Goal: Entertainment & Leisure: Consume media (video, audio)

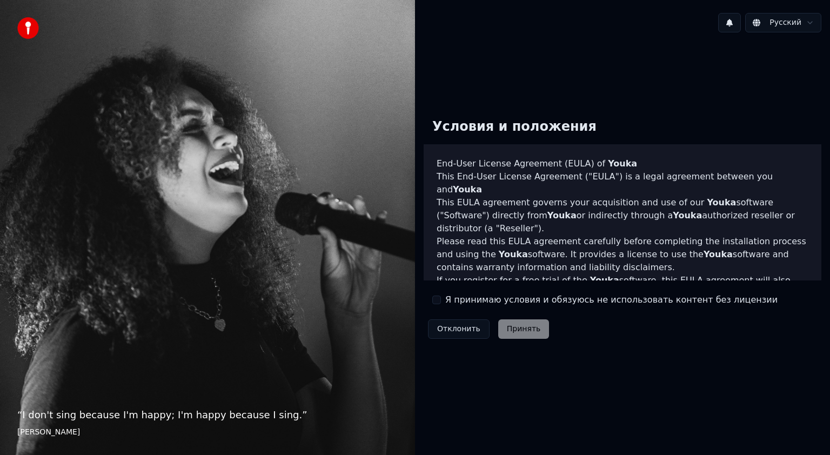
click at [433, 298] on button "Я принимаю условия и обязуюсь не использовать контент без лицензии" at bounding box center [436, 300] width 9 height 9
click at [520, 331] on button "Принять" at bounding box center [523, 328] width 51 height 19
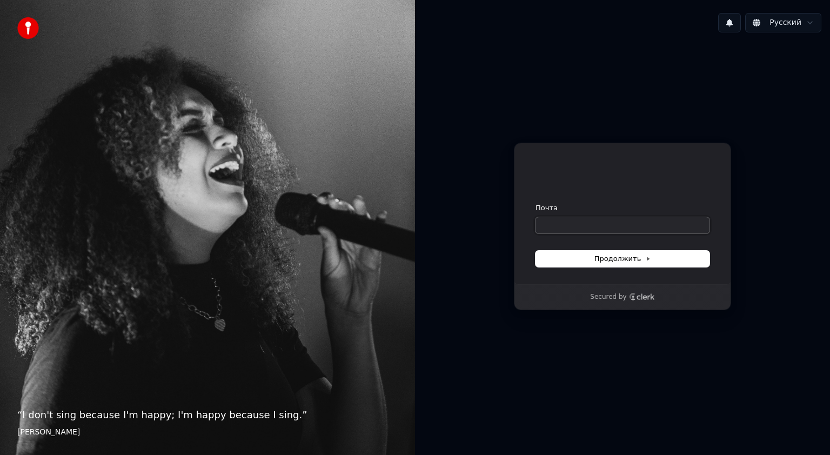
click at [577, 223] on input "Почта" at bounding box center [622, 225] width 174 height 16
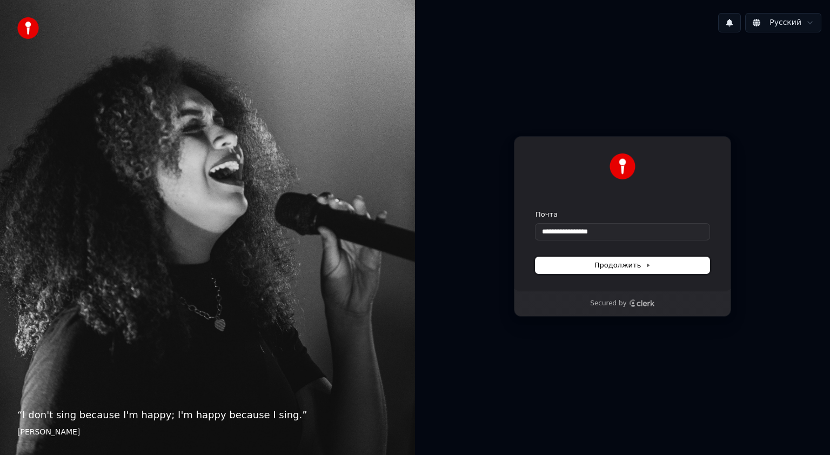
click at [615, 263] on span "Продолжить" at bounding box center [622, 265] width 57 height 10
type input "**********"
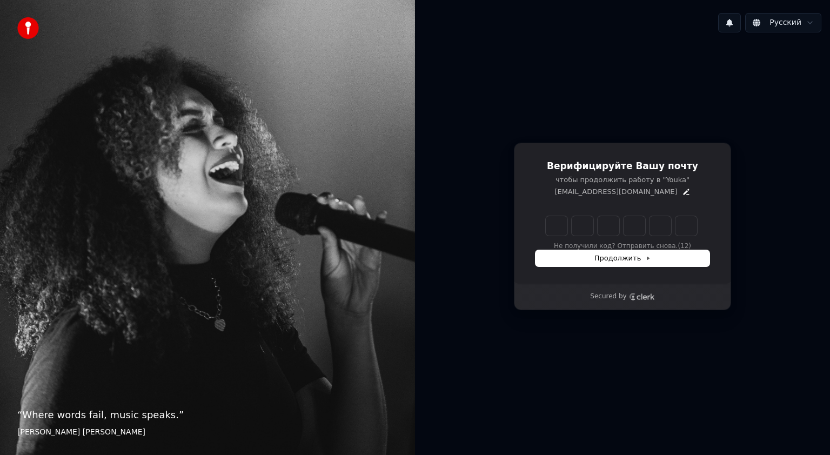
type input "*"
type input "**"
type input "*"
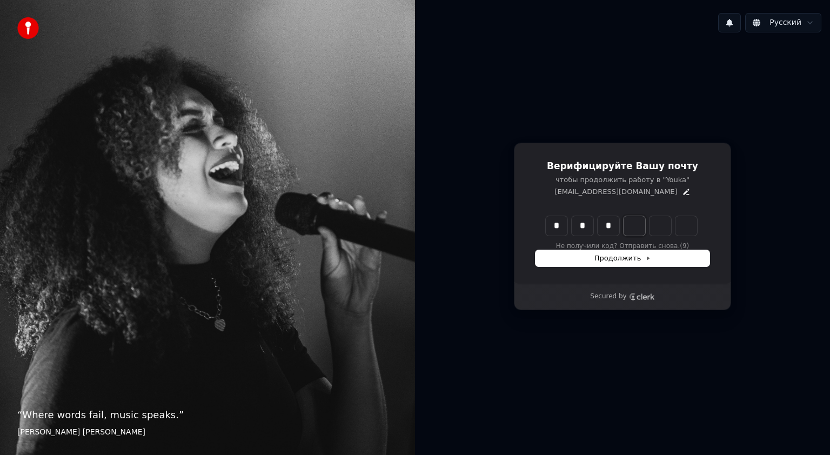
type input "***"
type input "*"
type input "****"
type input "*"
type input "******"
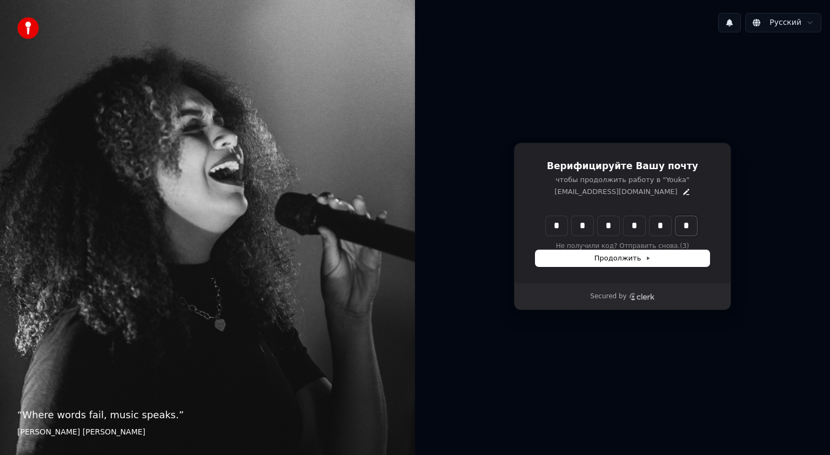
type input "*"
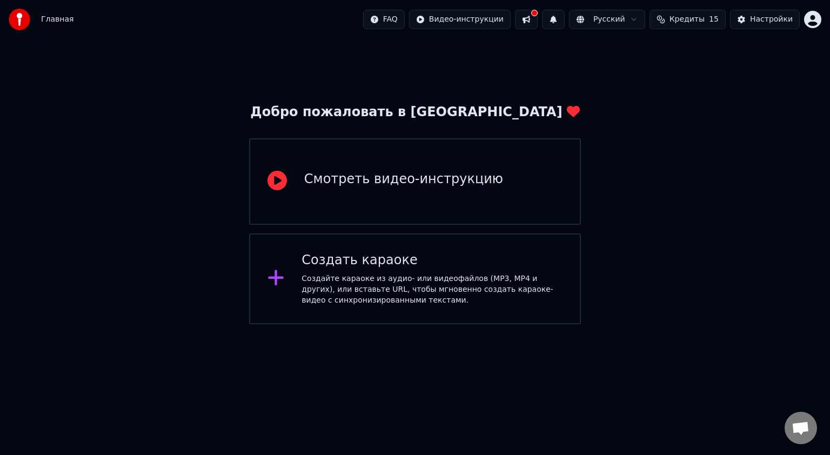
click at [357, 279] on div "Создайте караоке из аудио- или видеофайлов (MP3, MP4 и других), или вставьте UR…" at bounding box center [432, 289] width 261 height 32
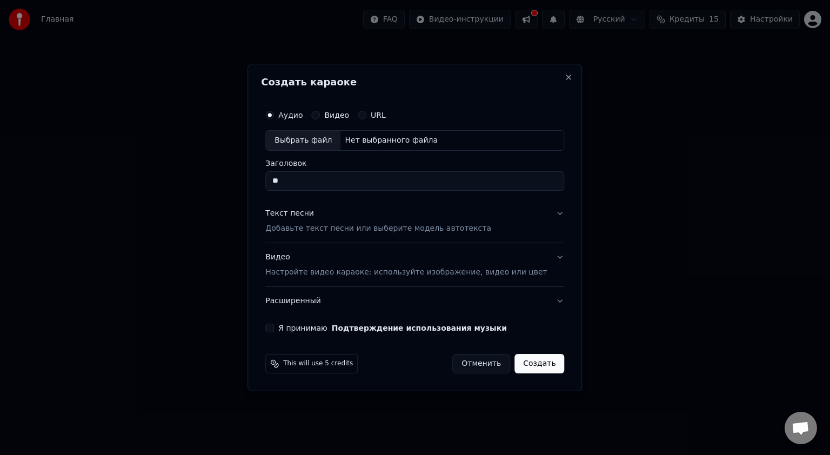
type input "*"
click at [332, 139] on div "Выбрать файл" at bounding box center [303, 140] width 75 height 19
type input "**********"
click at [542, 210] on button "Текст песни Добавьте текст песни или выберите модель автотекста" at bounding box center [414, 220] width 299 height 43
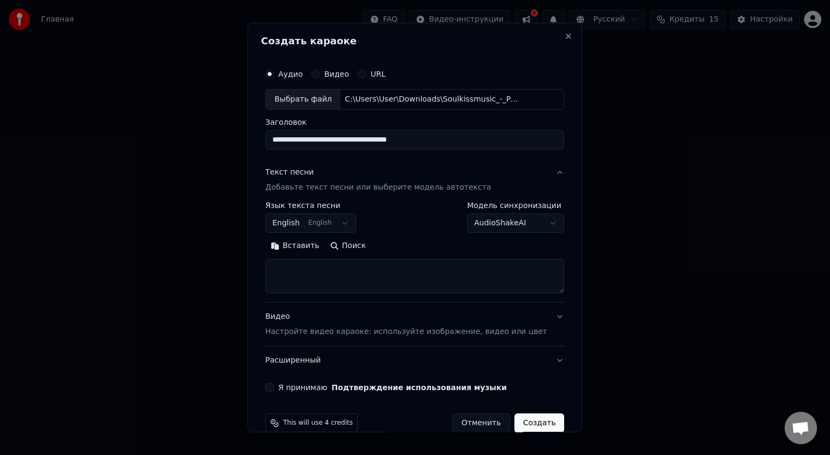
click at [351, 224] on button "English English" at bounding box center [310, 222] width 91 height 19
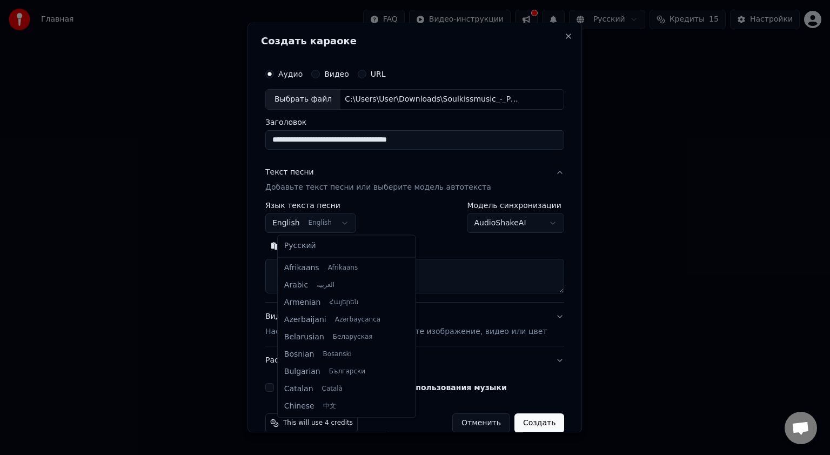
select select "**"
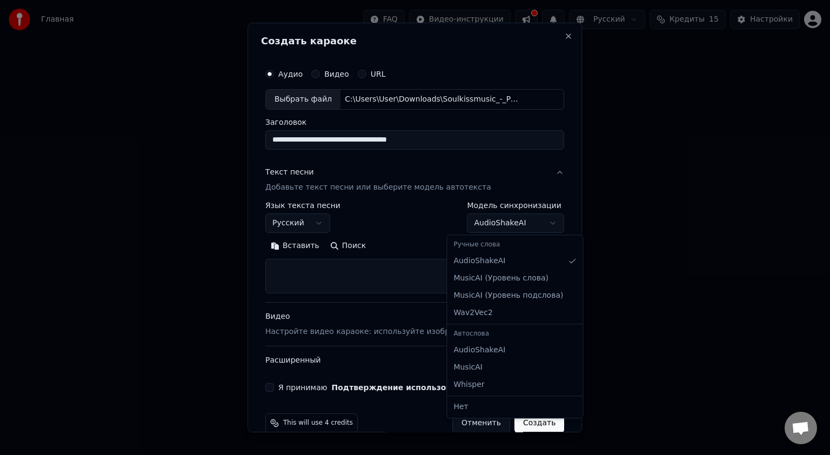
click at [529, 220] on body "**********" at bounding box center [415, 162] width 830 height 324
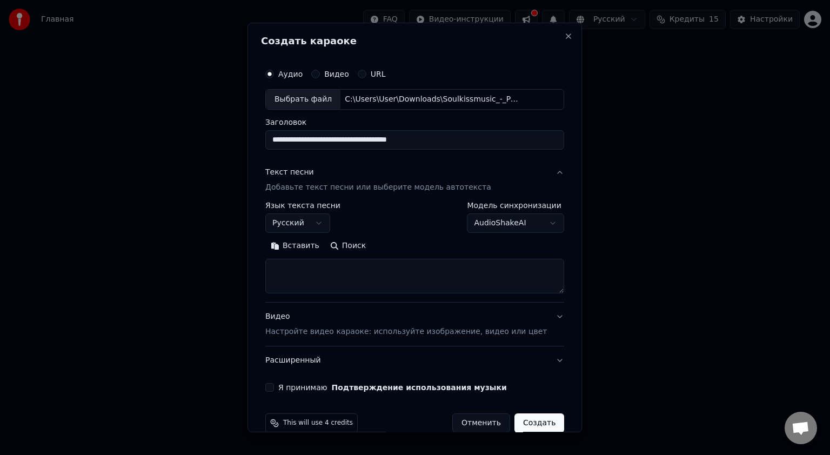
click at [529, 222] on body "**********" at bounding box center [415, 162] width 830 height 324
click at [305, 249] on button "Вставить" at bounding box center [294, 245] width 59 height 17
type textarea "**********"
click at [342, 278] on textarea "**********" at bounding box center [398, 276] width 267 height 35
click at [406, 275] on textarea "**********" at bounding box center [398, 276] width 267 height 35
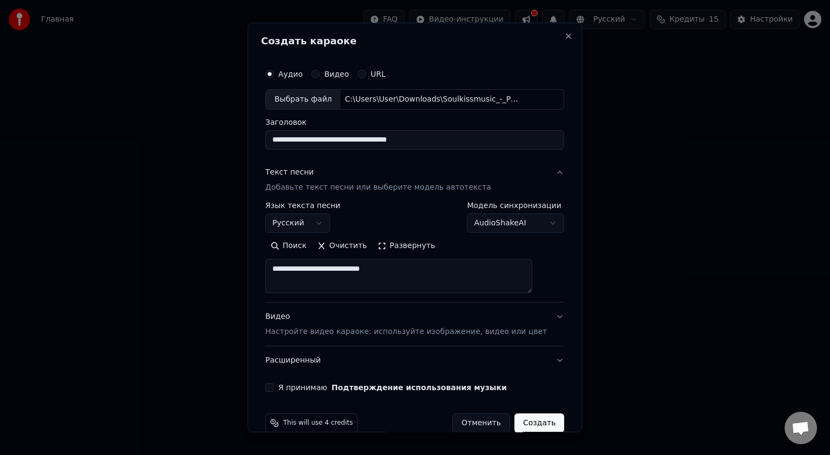
scroll to position [17, 0]
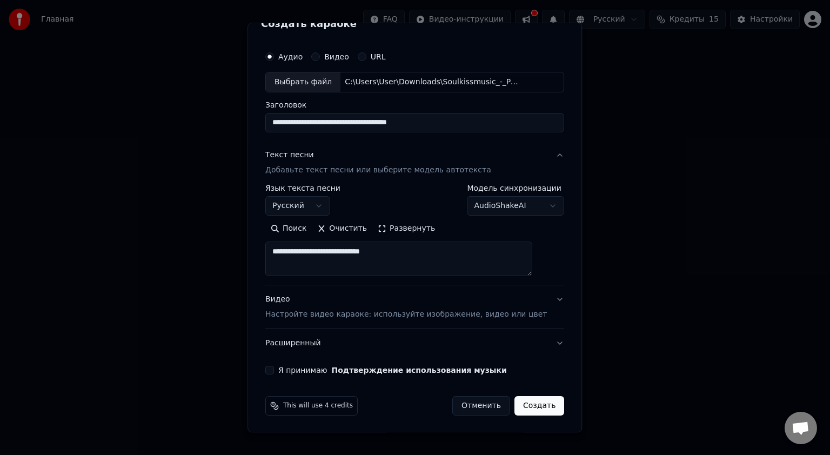
click at [274, 369] on button "Я принимаю Подтверждение использования музыки" at bounding box center [269, 370] width 9 height 9
click at [522, 411] on button "Создать" at bounding box center [539, 405] width 50 height 19
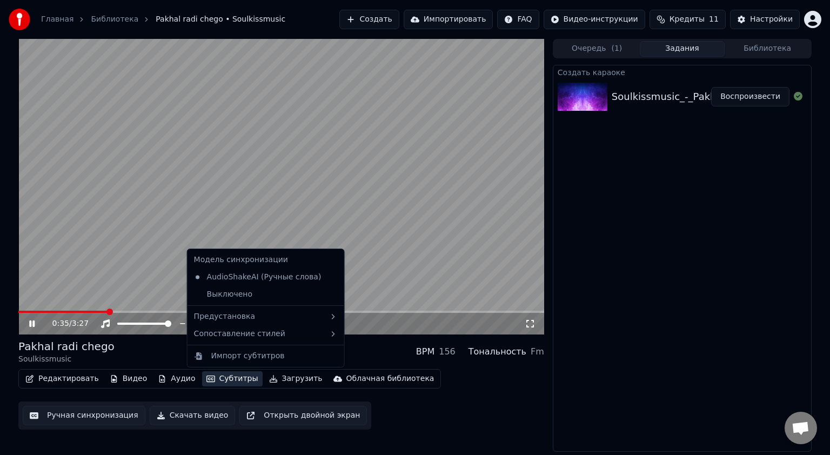
click at [217, 378] on button "Субтитры" at bounding box center [232, 378] width 61 height 15
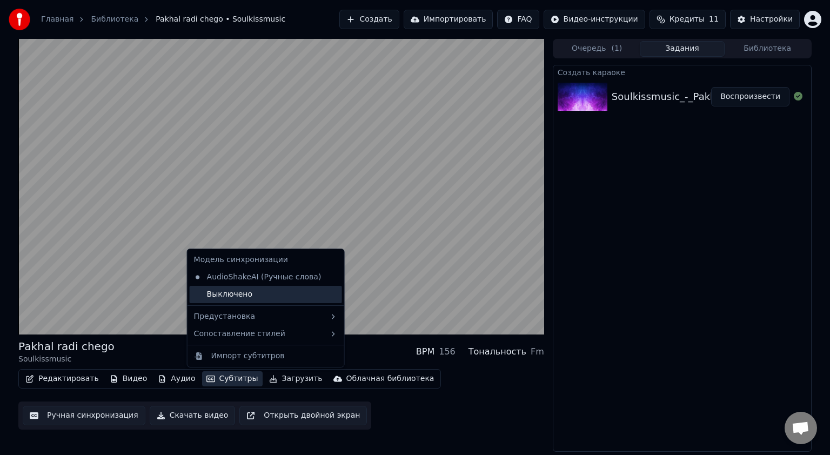
click at [229, 295] on div "Выключено" at bounding box center [266, 294] width 152 height 17
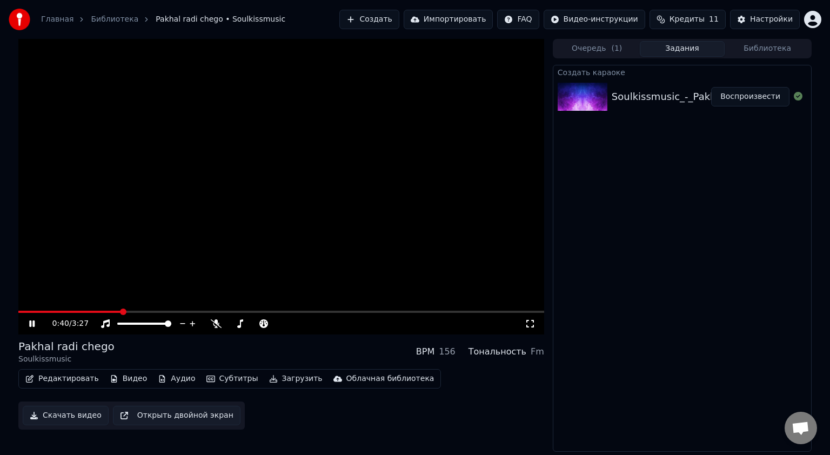
click at [223, 249] on video at bounding box center [281, 187] width 526 height 296
click at [227, 255] on video at bounding box center [281, 187] width 526 height 296
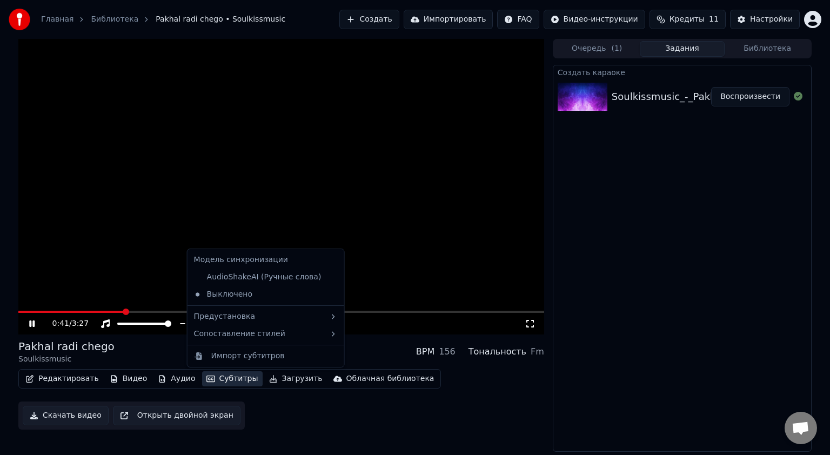
click at [215, 380] on button "Субтитры" at bounding box center [232, 378] width 61 height 15
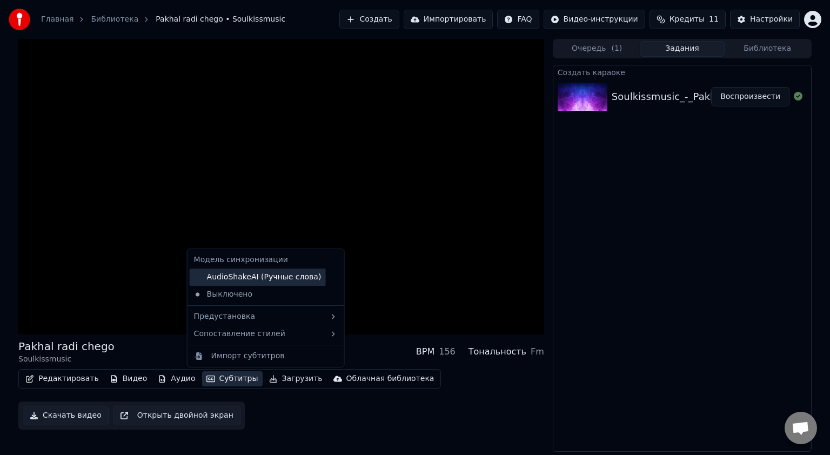
click at [242, 276] on div "AudioShakeAI (Ручные слова)" at bounding box center [258, 277] width 136 height 17
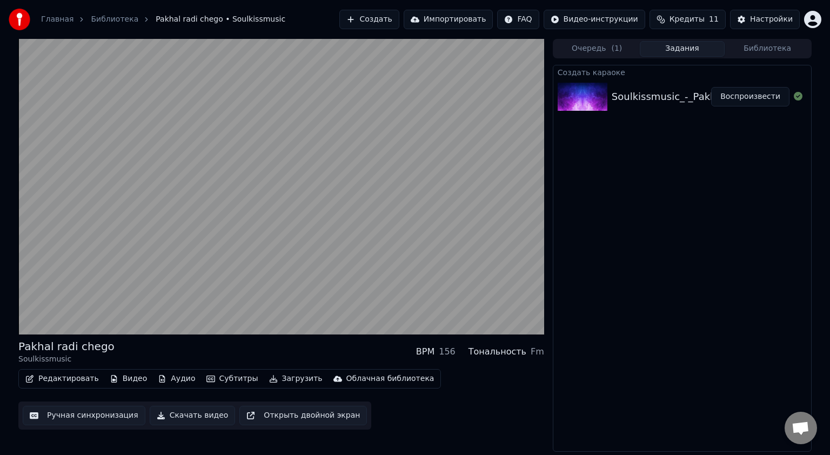
click at [58, 380] on button "Редактировать" at bounding box center [62, 378] width 82 height 15
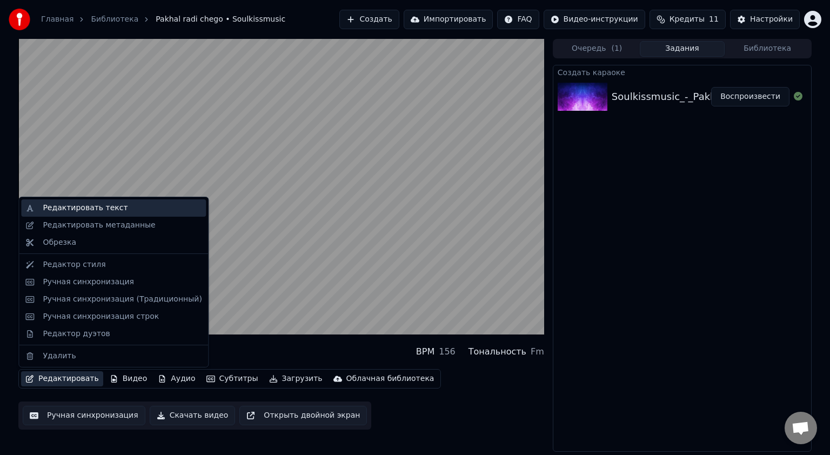
click at [84, 207] on div "Редактировать текст" at bounding box center [85, 208] width 85 height 11
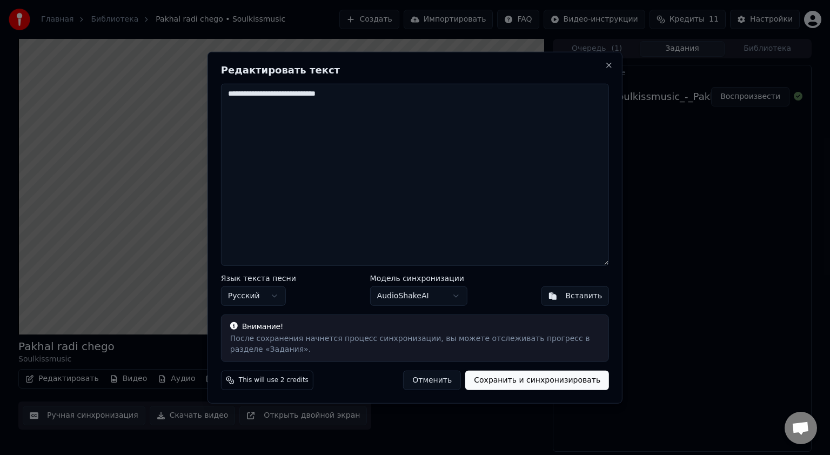
click at [315, 136] on textarea "**********" at bounding box center [415, 175] width 388 height 182
click at [438, 212] on textarea "**********" at bounding box center [415, 175] width 388 height 182
click at [439, 211] on textarea "**********" at bounding box center [415, 175] width 388 height 182
click at [576, 302] on button "Вставить" at bounding box center [575, 295] width 68 height 19
click at [568, 296] on button "Вставить" at bounding box center [575, 295] width 68 height 19
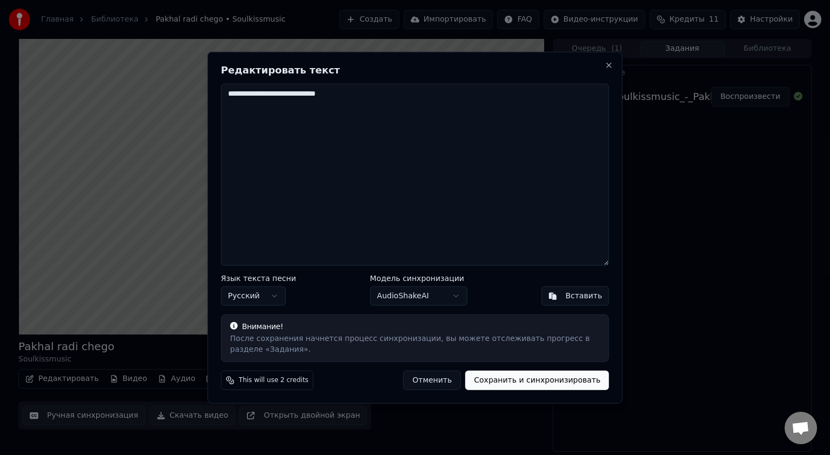
click at [560, 298] on button "Вставить" at bounding box center [575, 295] width 68 height 19
drag, startPoint x: 558, startPoint y: 296, endPoint x: 545, endPoint y: 286, distance: 15.5
click at [555, 293] on button "Вставить" at bounding box center [575, 295] width 68 height 19
drag, startPoint x: 355, startPoint y: 94, endPoint x: 343, endPoint y: 101, distance: 13.5
click at [354, 95] on textarea "**********" at bounding box center [415, 175] width 388 height 182
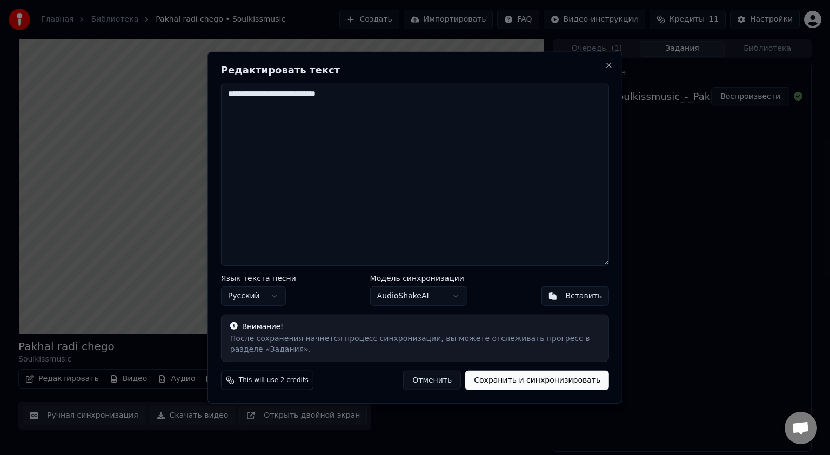
click at [313, 139] on textarea "**********" at bounding box center [415, 175] width 388 height 182
click at [314, 142] on textarea "**********" at bounding box center [415, 175] width 388 height 182
click at [316, 143] on textarea "**********" at bounding box center [415, 175] width 388 height 182
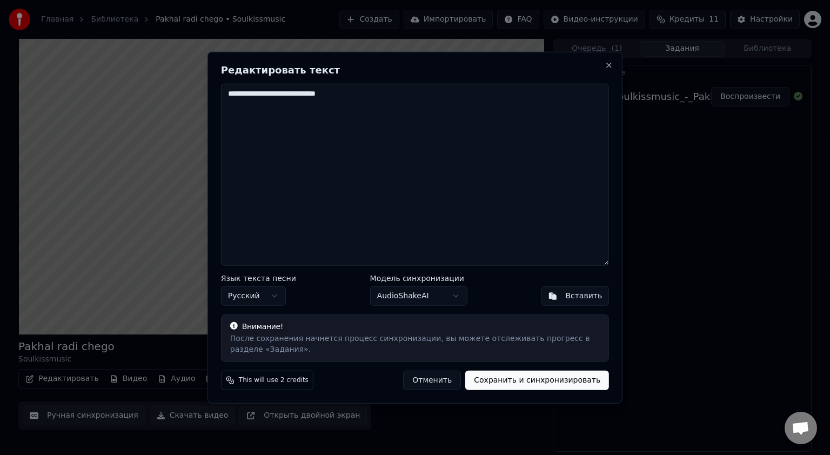
click at [331, 149] on textarea "**********" at bounding box center [415, 175] width 388 height 182
click at [605, 65] on button "Close" at bounding box center [609, 65] width 9 height 9
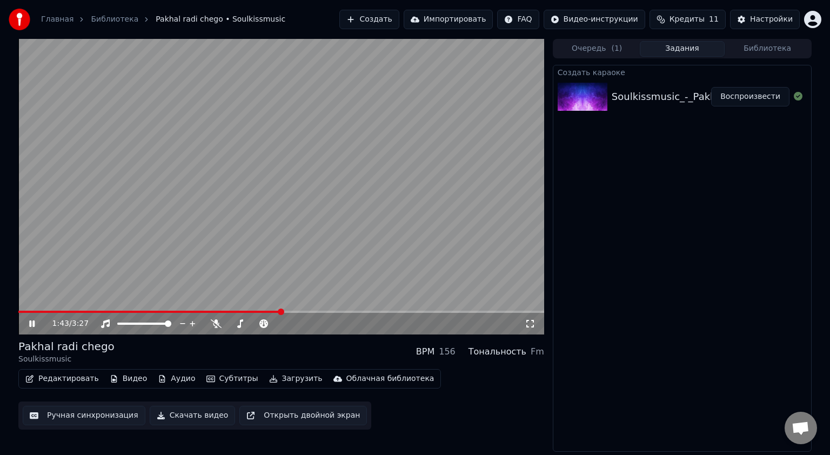
click at [273, 199] on video at bounding box center [281, 187] width 526 height 296
click at [599, 19] on html "Главная Библиотека Pakhal radi chego • Soulkissmusic Создать Импортировать FAQ …" at bounding box center [415, 227] width 830 height 455
click at [595, 58] on div "Инструкция по синхронизации текста" at bounding box center [621, 59] width 162 height 17
click at [110, 417] on button "Ручная синхронизация" at bounding box center [84, 415] width 123 height 19
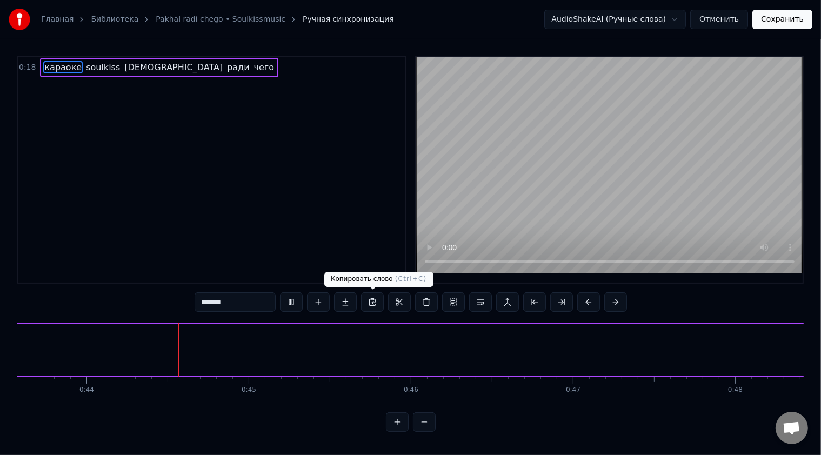
scroll to position [0, 7085]
click at [371, 307] on button at bounding box center [372, 301] width 23 height 19
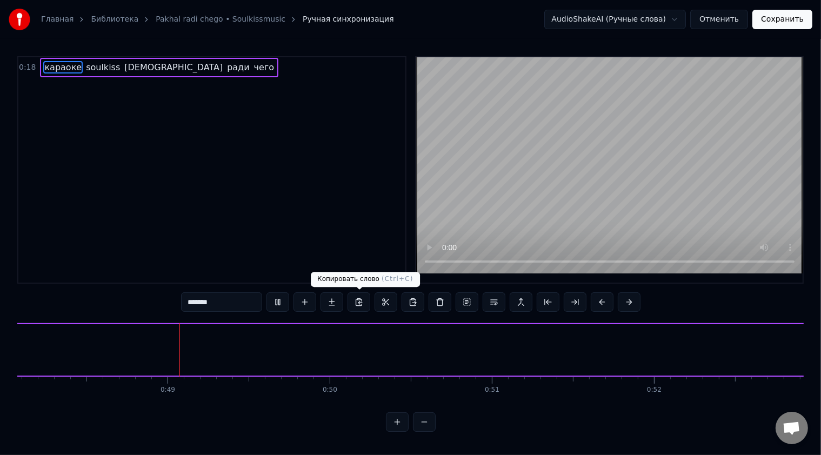
scroll to position [0, 7803]
click at [358, 303] on button at bounding box center [358, 301] width 23 height 19
click at [361, 303] on button at bounding box center [358, 301] width 23 height 19
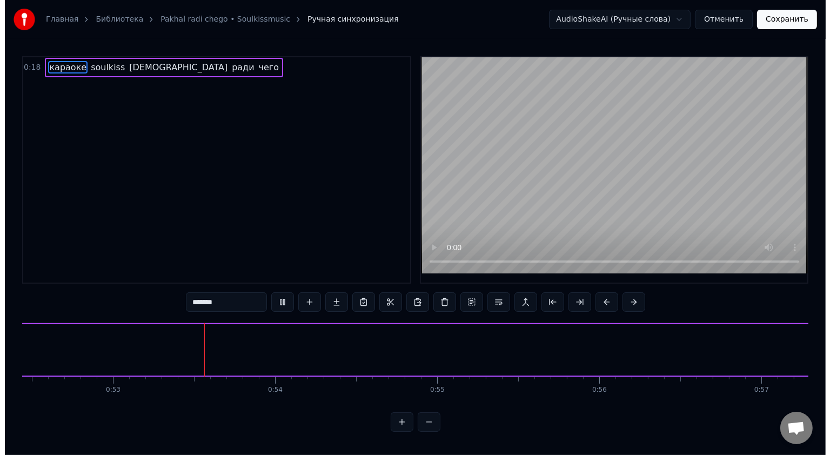
scroll to position [0, 8502]
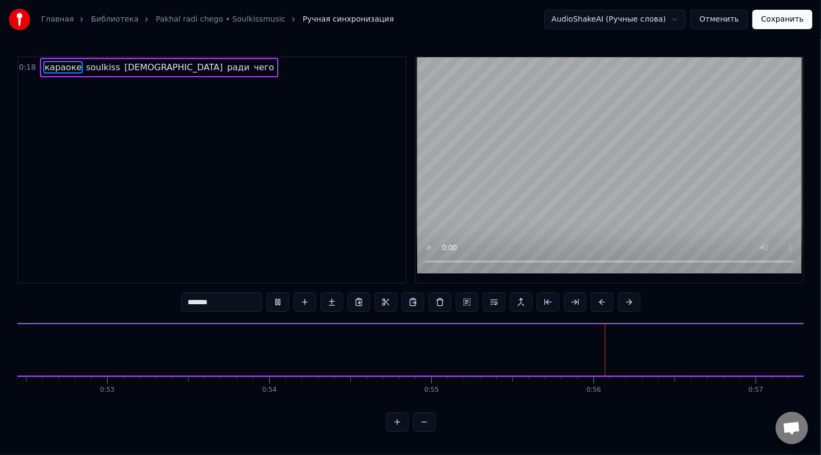
click at [195, 158] on div "0:18 караоке soulkiss пахал ради чего" at bounding box center [211, 169] width 389 height 227
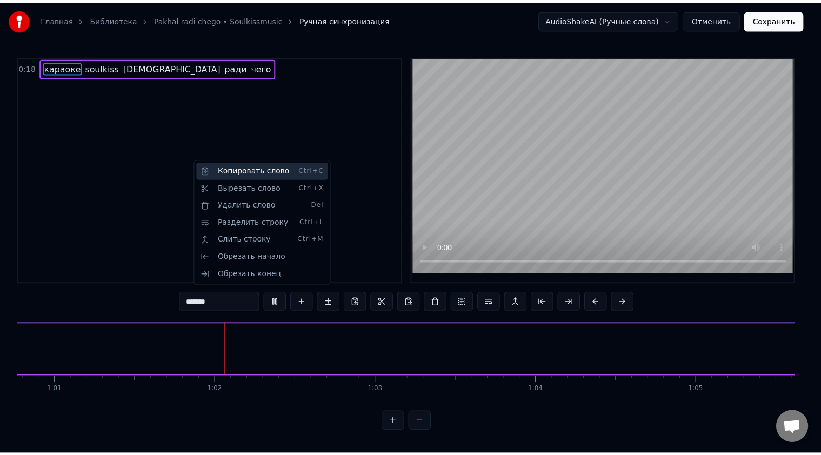
scroll to position [0, 9908]
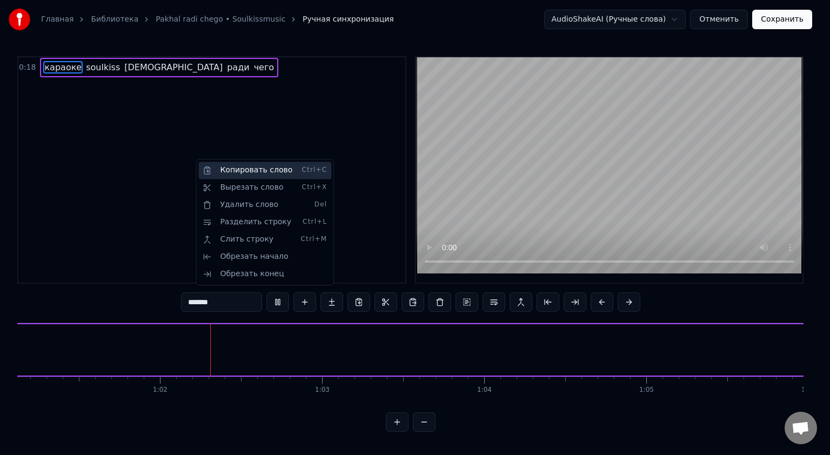
click at [255, 171] on div "Копировать слово Ctrl+C" at bounding box center [264, 170] width 133 height 17
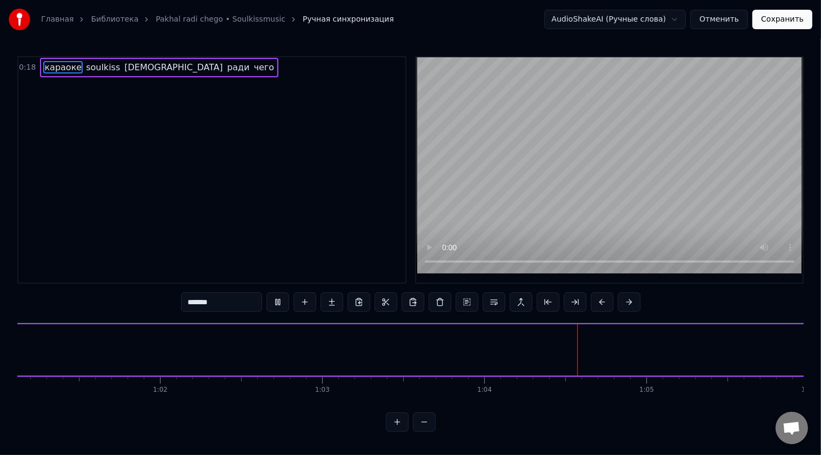
click at [257, 175] on div "0:18 караоке soulkiss пахал ради чего" at bounding box center [211, 169] width 389 height 227
click at [300, 169] on div "0:18 караоке soulkiss пахал ради чего" at bounding box center [211, 169] width 389 height 227
click at [224, 303] on input "*******" at bounding box center [221, 301] width 81 height 19
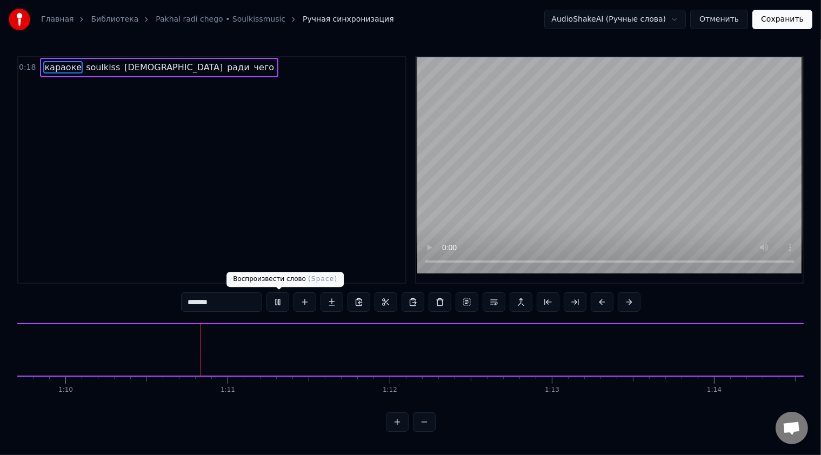
click at [282, 300] on button at bounding box center [277, 301] width 23 height 19
click at [307, 303] on button at bounding box center [304, 301] width 23 height 19
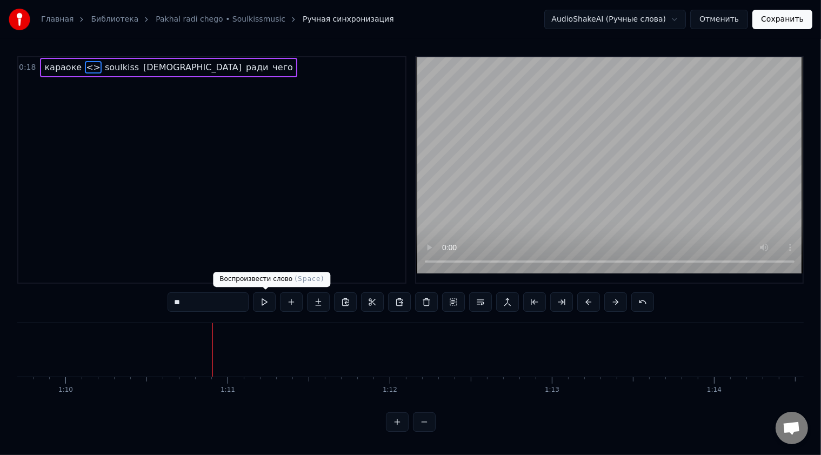
click at [261, 303] on button at bounding box center [264, 301] width 23 height 19
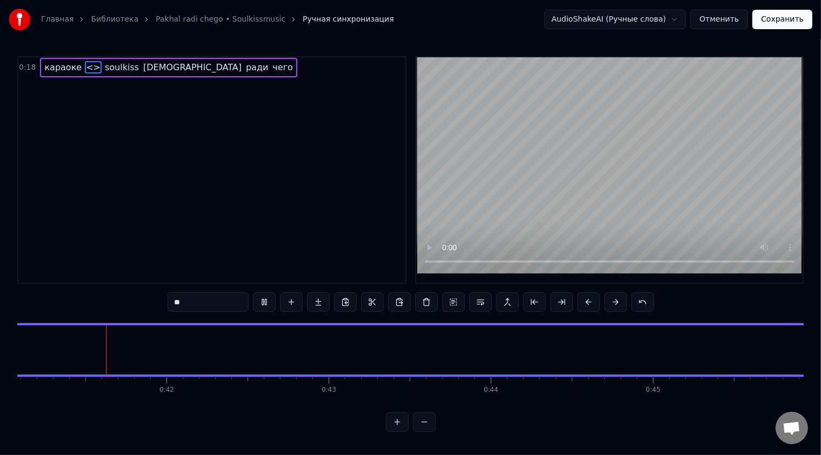
scroll to position [0, 6655]
drag, startPoint x: 244, startPoint y: 352, endPoint x: 493, endPoint y: 360, distance: 248.7
click at [739, 366] on div "Главная Библиотека Pakhal radi chego • Soulkissmusic Ручная синхронизация Audio…" at bounding box center [410, 216] width 821 height 432
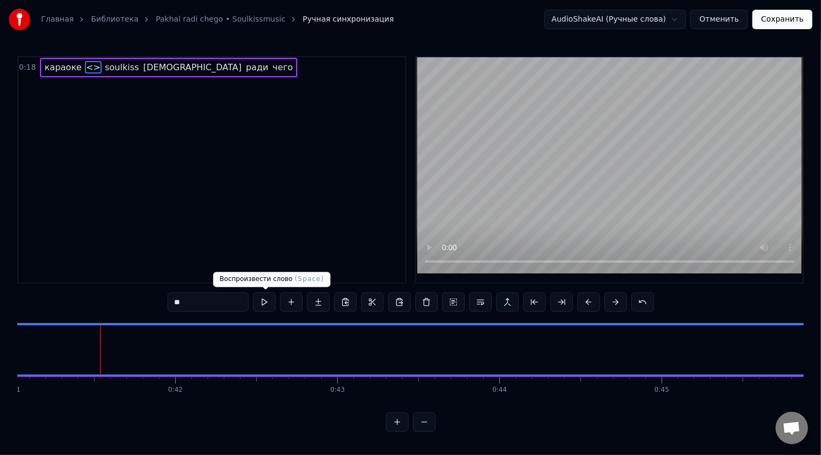
click at [269, 302] on button at bounding box center [264, 301] width 23 height 19
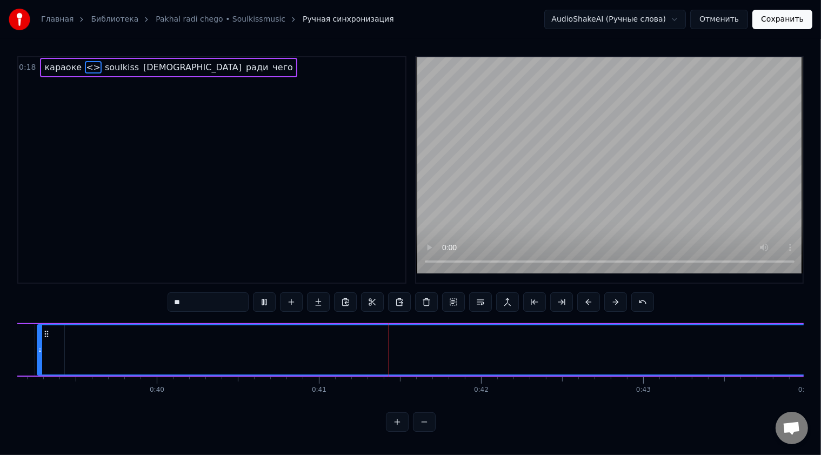
type input "*******"
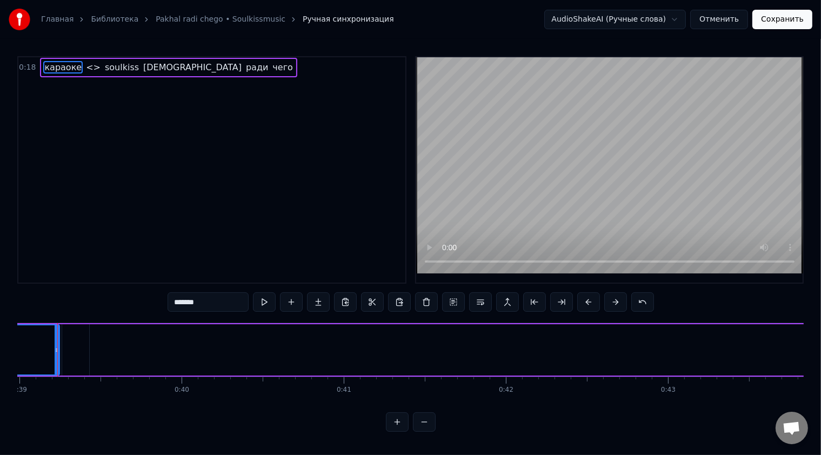
scroll to position [0, 6305]
drag, startPoint x: 47, startPoint y: 349, endPoint x: 170, endPoint y: 351, distance: 123.2
click at [203, 350] on div "караоке <> soulkiss пахал ради чего" at bounding box center [74, 349] width 6845 height 53
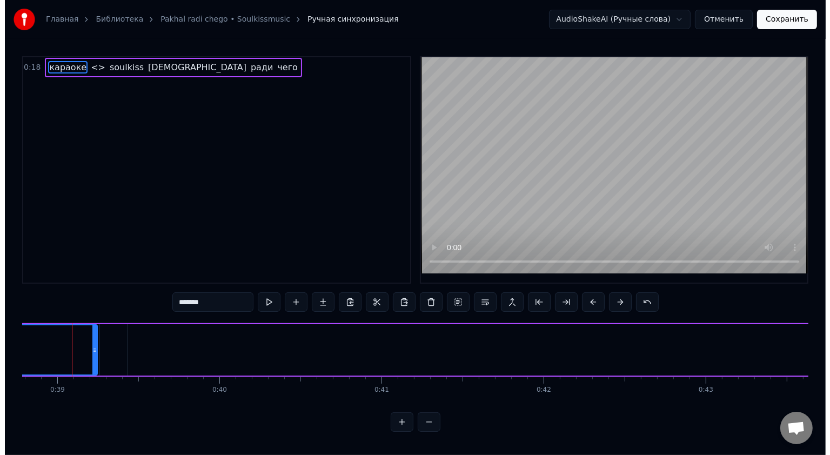
scroll to position [0, 6282]
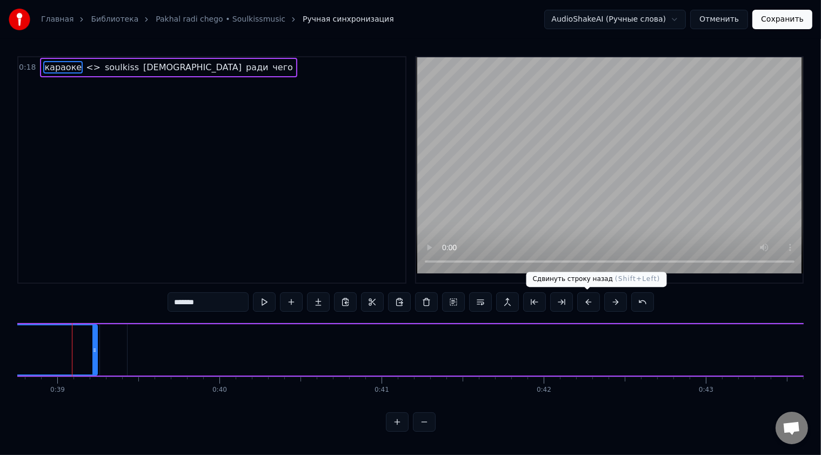
click at [581, 303] on button at bounding box center [588, 301] width 23 height 19
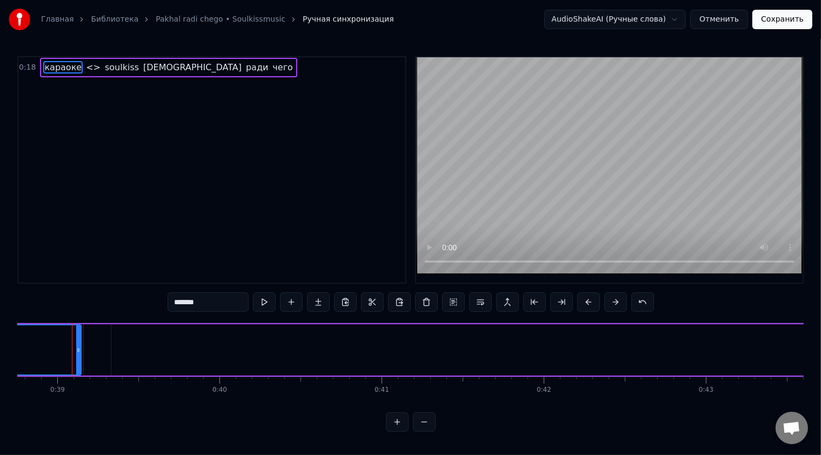
click at [729, 22] on button "Отменить" at bounding box center [719, 19] width 58 height 19
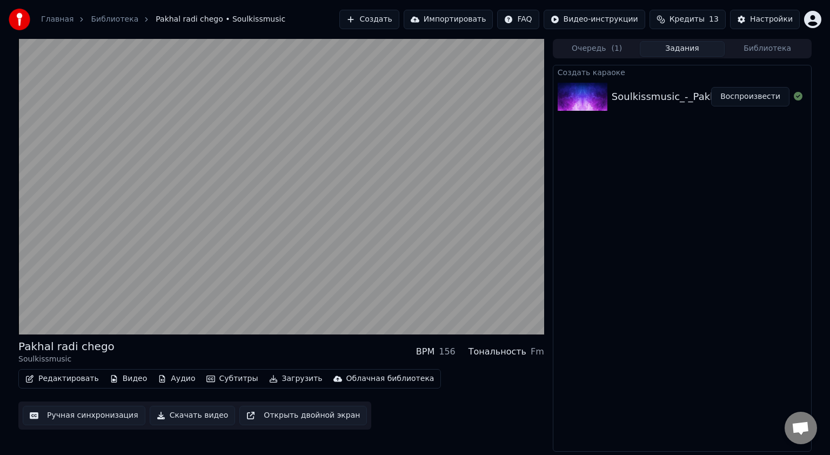
click at [751, 97] on button "Воспроизвести" at bounding box center [750, 96] width 78 height 19
click at [645, 96] on div "Soulkissmusic_-_Pakhal_radi_chego_79301972" at bounding box center [725, 96] width 226 height 15
click at [642, 99] on div "Soulkissmusic_-_Pakhal_radi_chego_79301972" at bounding box center [725, 96] width 226 height 15
click at [770, 51] on button "Библиотека" at bounding box center [767, 49] width 85 height 16
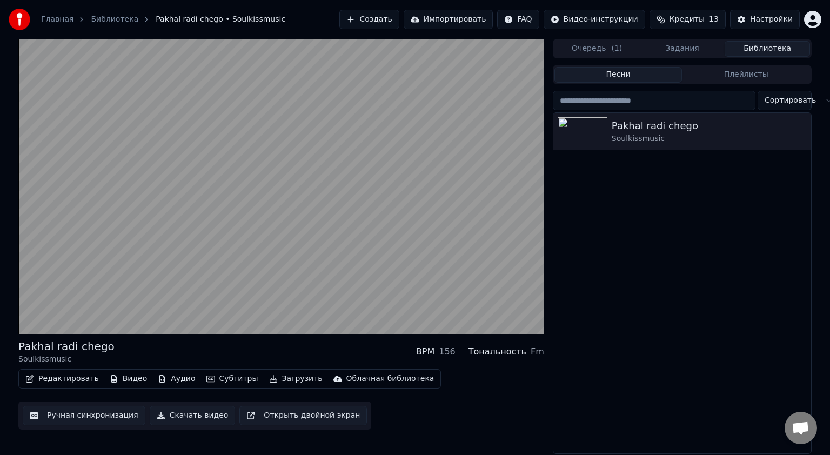
click at [670, 52] on button "Задания" at bounding box center [682, 49] width 85 height 16
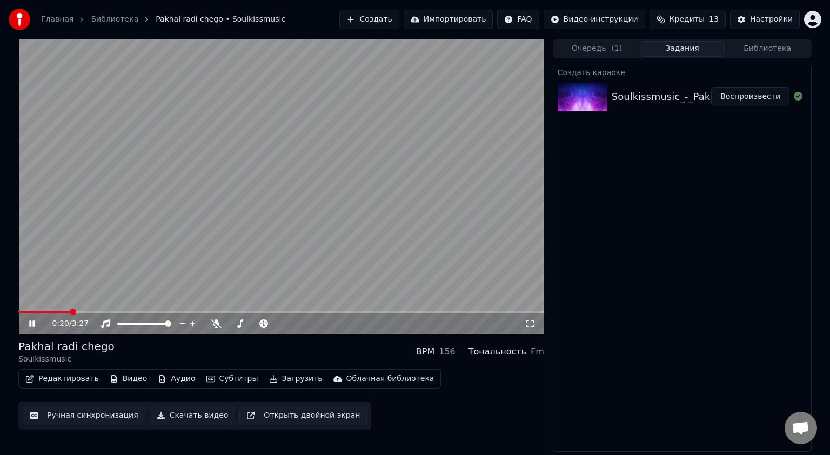
click at [331, 223] on video at bounding box center [281, 187] width 526 height 296
click at [758, 21] on div "Настройки" at bounding box center [771, 19] width 43 height 11
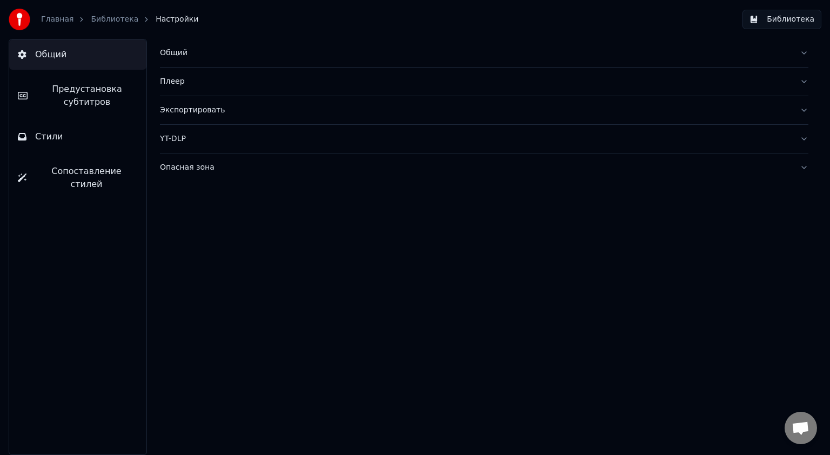
click at [758, 21] on button "Библиотека" at bounding box center [781, 19] width 79 height 19
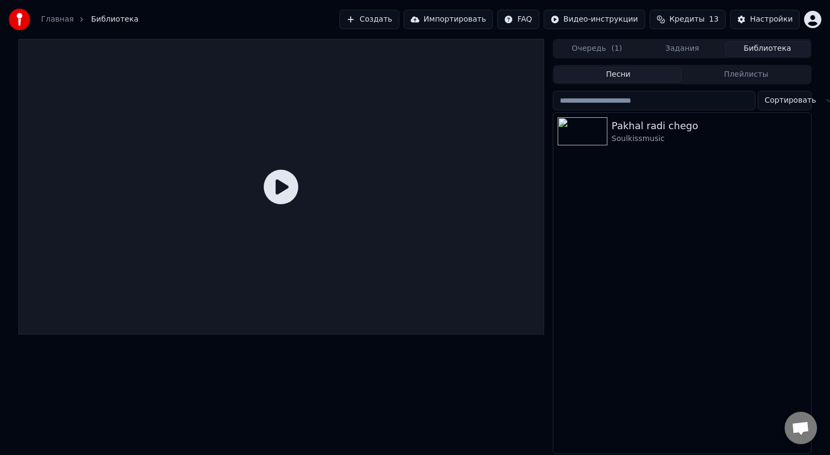
click at [298, 186] on icon at bounding box center [281, 187] width 35 height 35
click at [274, 189] on icon at bounding box center [281, 187] width 35 height 35
click at [639, 125] on div "Pakhal radi chego" at bounding box center [704, 125] width 184 height 15
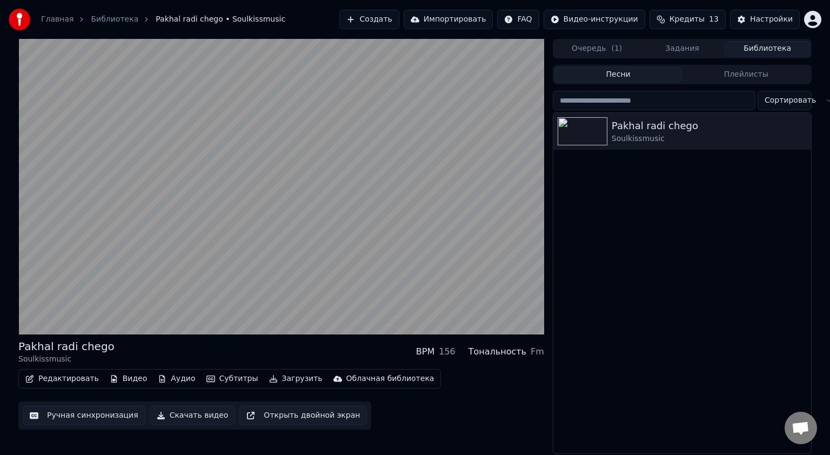
click at [227, 381] on button "Субтитры" at bounding box center [232, 378] width 61 height 15
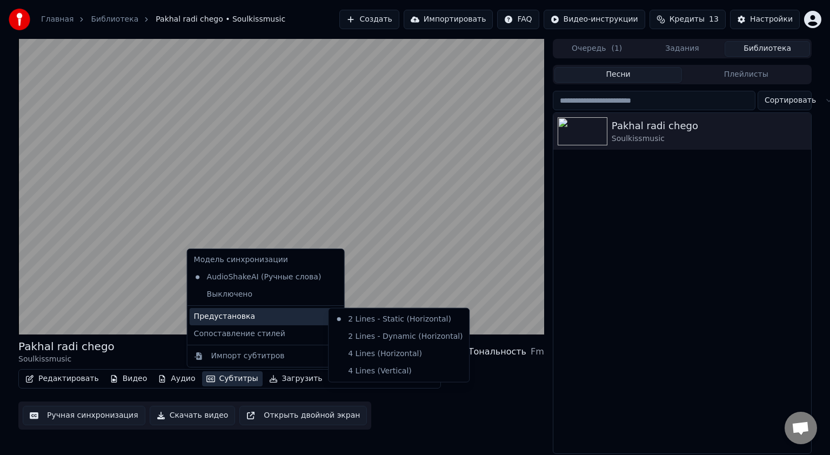
click at [218, 318] on div "Предустановка" at bounding box center [266, 316] width 152 height 17
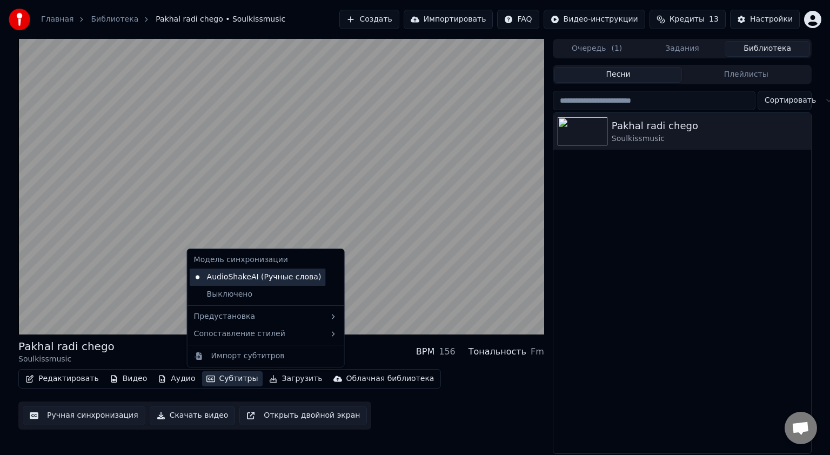
click at [227, 277] on div "AudioShakeAI (Ручные слова)" at bounding box center [258, 277] width 136 height 17
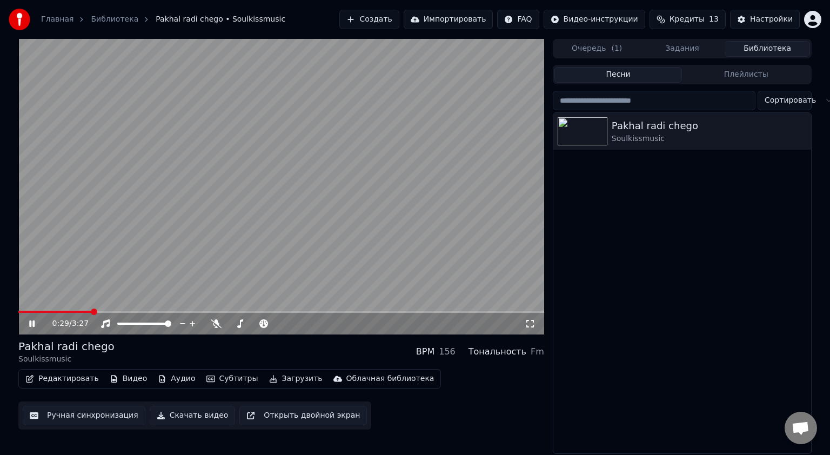
click at [434, 352] on div "BPM" at bounding box center [425, 351] width 18 height 13
click at [456, 354] on div "156" at bounding box center [447, 351] width 17 height 13
click at [501, 353] on div "Тональность" at bounding box center [497, 351] width 58 height 13
click at [532, 356] on div "Fm" at bounding box center [538, 351] width 14 height 13
click at [47, 21] on link "Главная" at bounding box center [57, 19] width 32 height 11
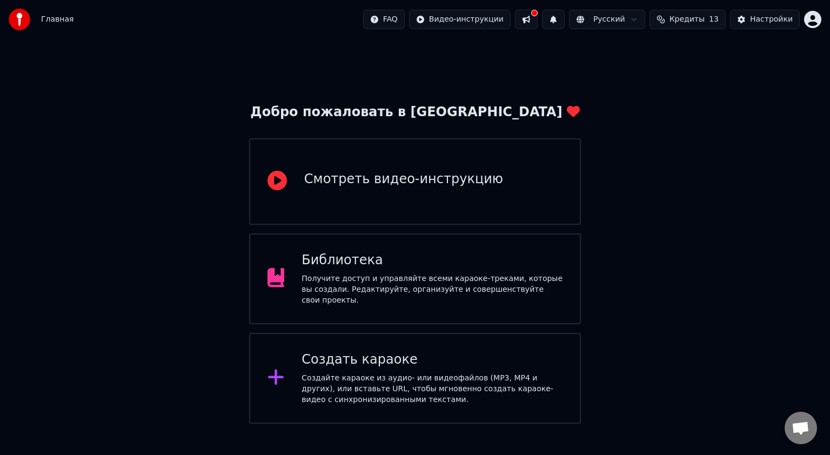
click at [347, 207] on div "Смотреть видео-инструкцию" at bounding box center [415, 181] width 332 height 86
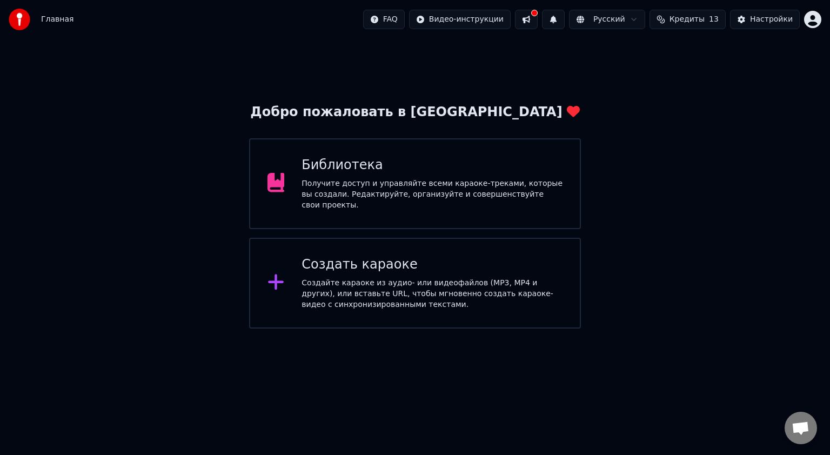
click at [383, 282] on div "Создайте караоке из аудио- или видеофайлов (MP3, MP4 и других), или вставьте UR…" at bounding box center [432, 294] width 261 height 32
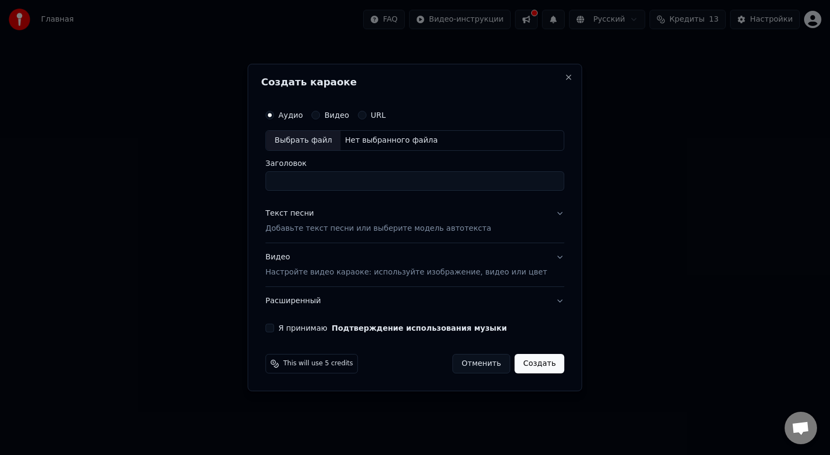
click at [383, 143] on div "Нет выбранного файла" at bounding box center [391, 140] width 102 height 11
type input "**********"
click at [545, 209] on button "Текст песни Добавьте текст песни или выберите модель автотекста" at bounding box center [414, 220] width 299 height 43
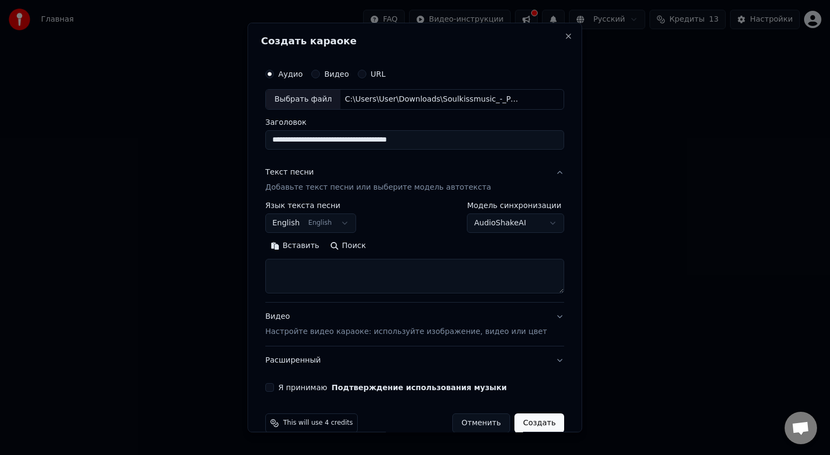
click at [539, 171] on button "Текст песни Добавьте текст песни или выберите модель автотекста" at bounding box center [414, 179] width 299 height 43
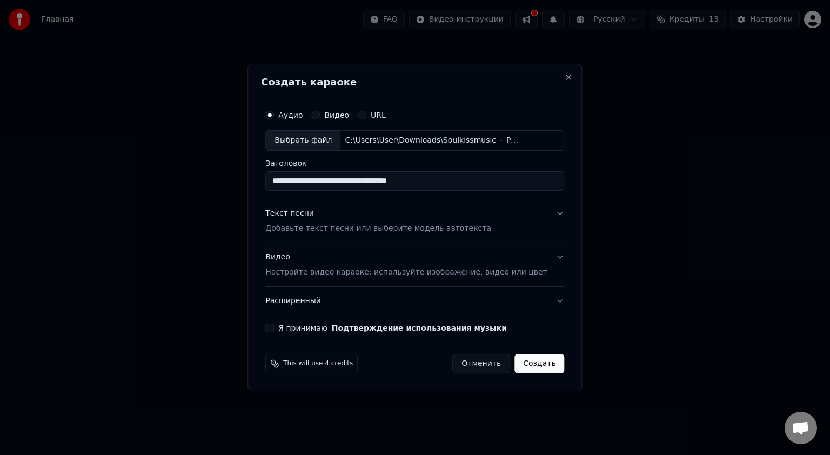
click at [540, 255] on button "Видео Настройте видео караоке: используйте изображение, видео или цвет" at bounding box center [414, 264] width 299 height 43
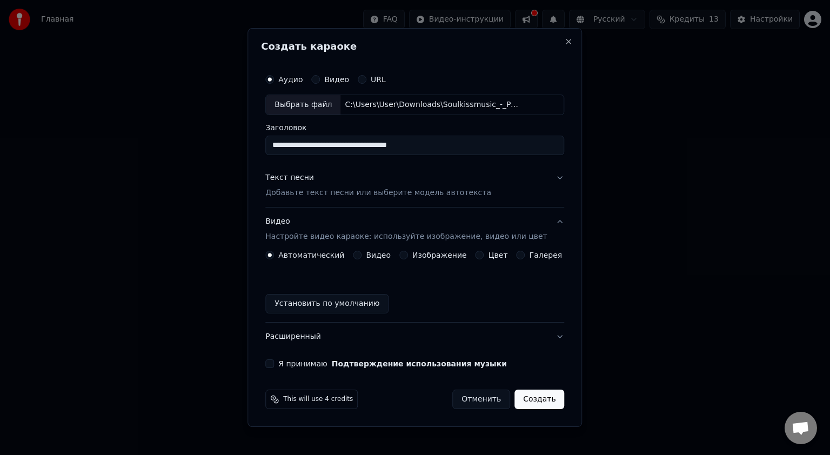
click at [547, 223] on button "Видео Настройте видео караоке: используйте изображение, видео или цвет" at bounding box center [414, 228] width 299 height 43
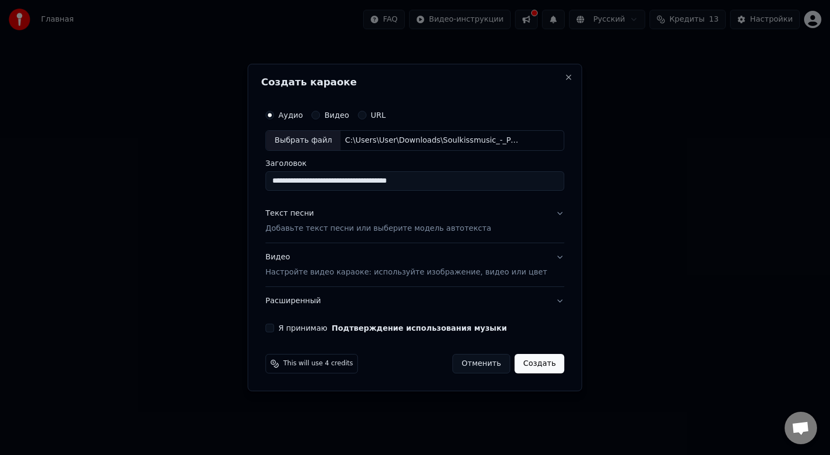
click at [274, 327] on button "Я принимаю Подтверждение использования музыки" at bounding box center [269, 328] width 9 height 9
click at [320, 363] on span "This will use 4 credits" at bounding box center [318, 363] width 70 height 9
click at [296, 212] on div "Текст песни" at bounding box center [289, 213] width 49 height 11
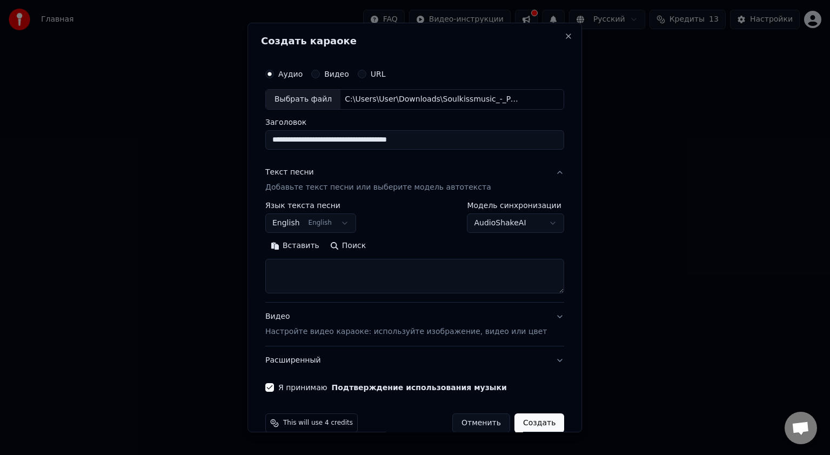
click at [342, 224] on button "English English" at bounding box center [310, 222] width 91 height 19
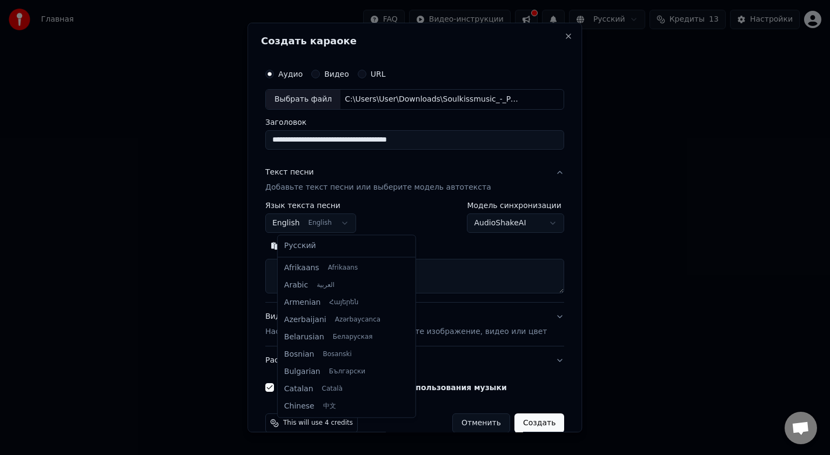
scroll to position [86, 0]
select select "**"
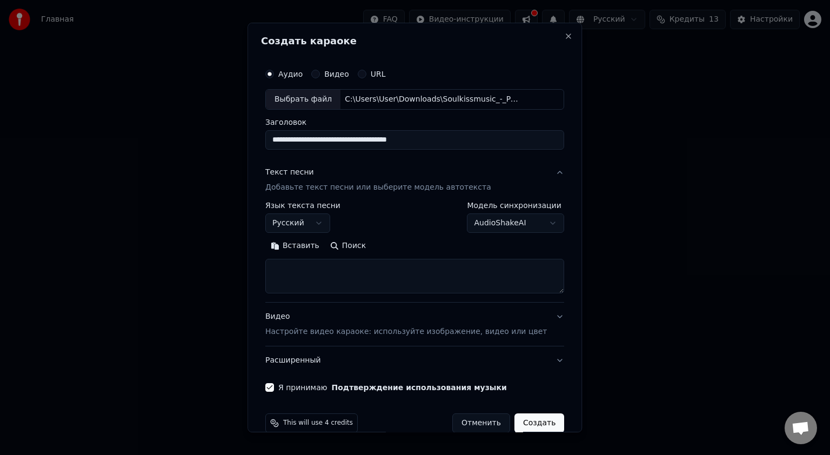
click at [300, 246] on button "Вставить" at bounding box center [294, 245] width 59 height 17
type textarea "**********"
click at [303, 246] on button "Поиск" at bounding box center [288, 245] width 46 height 17
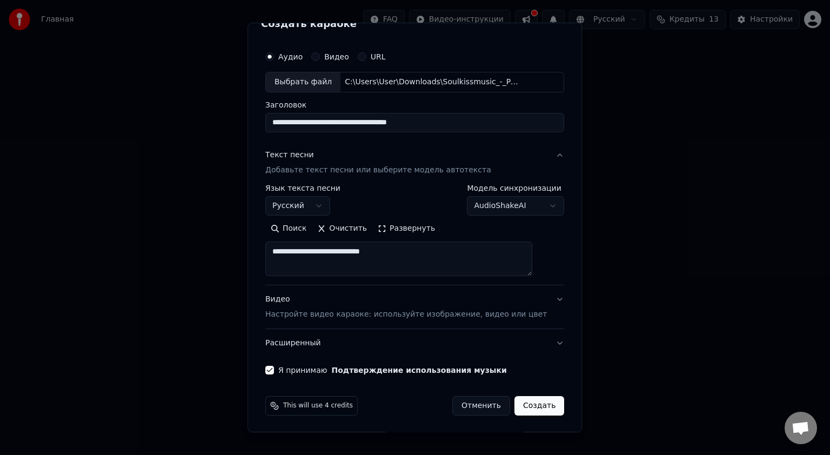
scroll to position [17, 0]
click at [532, 272] on textarea "**********" at bounding box center [398, 259] width 267 height 35
click at [305, 227] on button "Поиск" at bounding box center [288, 228] width 46 height 17
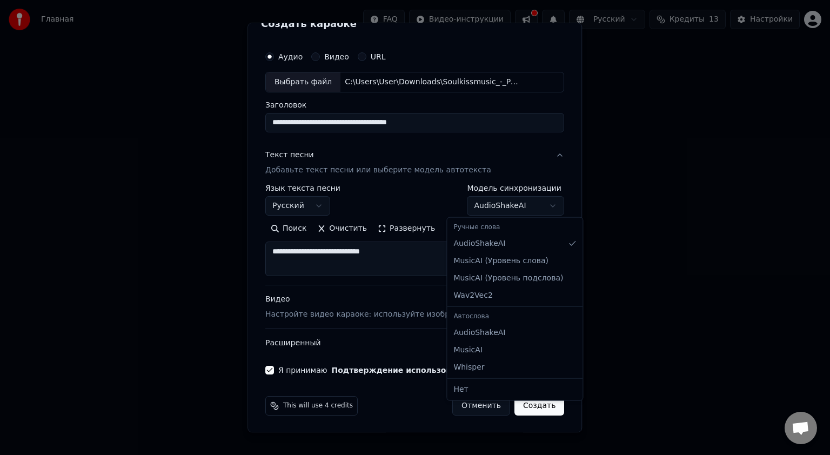
click at [532, 205] on body "**********" at bounding box center [415, 164] width 830 height 329
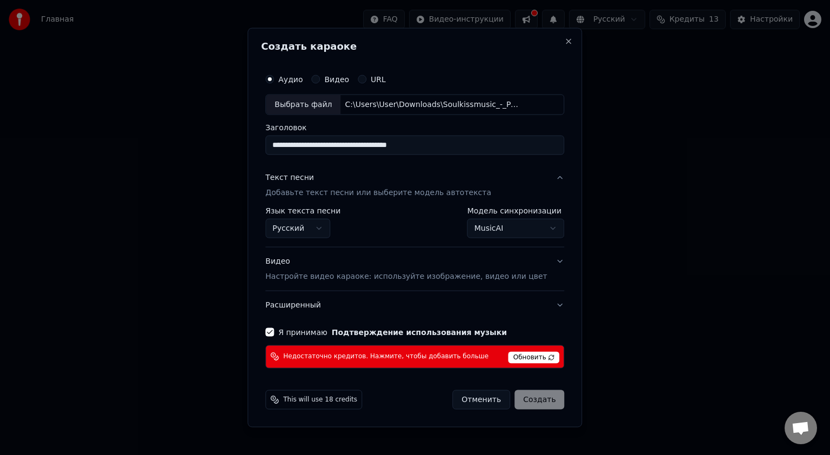
click at [533, 231] on body "**********" at bounding box center [415, 164] width 830 height 329
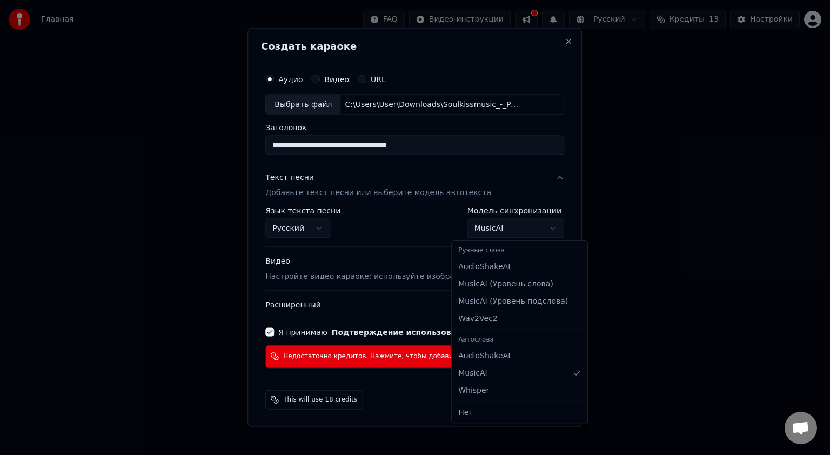
select select "*******"
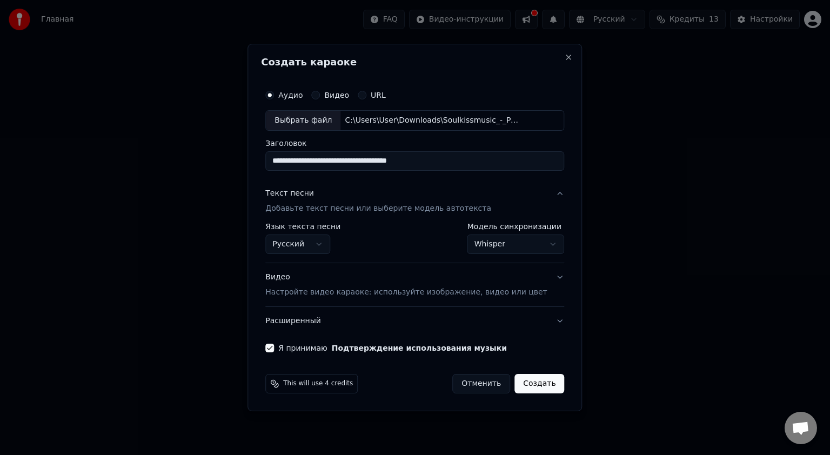
click at [288, 274] on div "Видео Настройте видео караоке: используйте изображение, видео или цвет" at bounding box center [406, 285] width 282 height 26
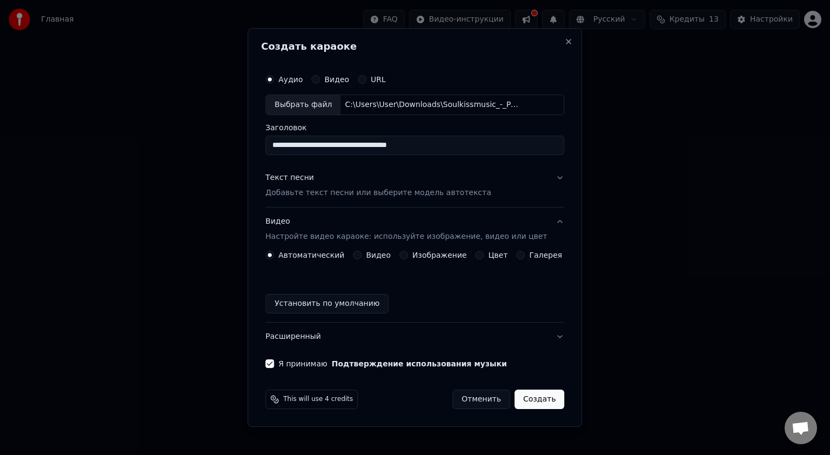
click at [272, 255] on circle "button" at bounding box center [270, 255] width 4 height 4
click at [274, 251] on button "Автоматический" at bounding box center [269, 255] width 9 height 9
click at [367, 309] on button "Установить по умолчанию" at bounding box center [326, 303] width 123 height 19
click at [552, 218] on button "Видео Настройте видео караоке: используйте изображение, видео или цвет" at bounding box center [414, 228] width 299 height 43
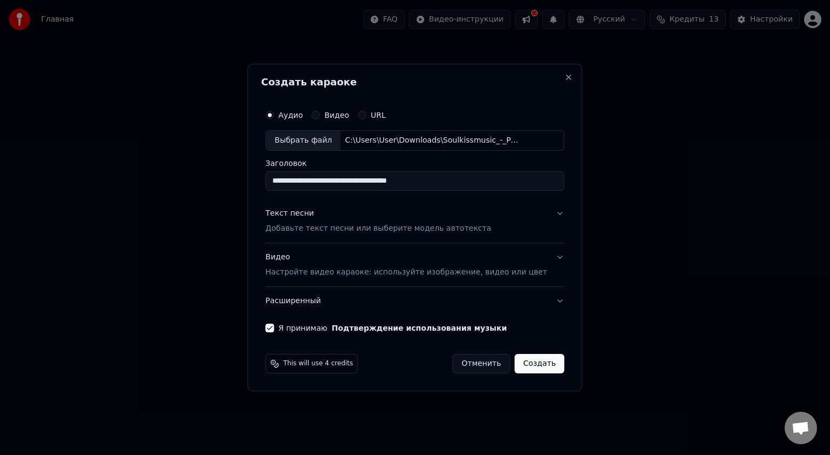
click at [544, 211] on button "Текст песни Добавьте текст песни или выберите модель автотекста" at bounding box center [414, 220] width 299 height 43
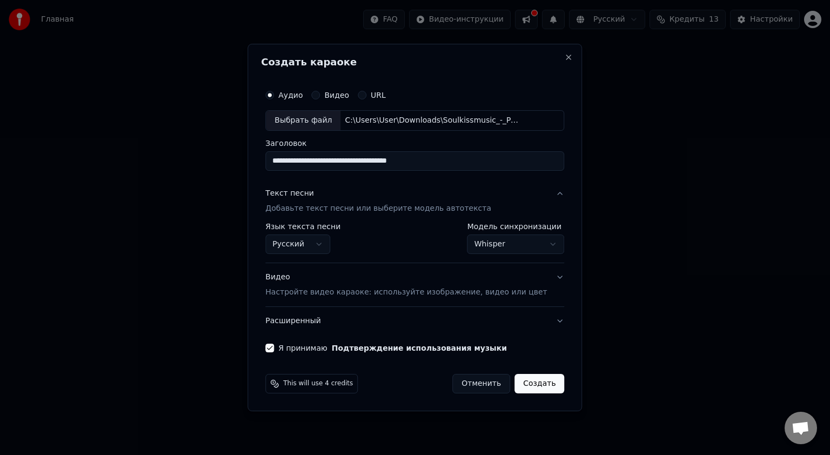
click at [544, 211] on button "Текст песни Добавьте текст песни или выберите модель автотекста" at bounding box center [414, 200] width 299 height 43
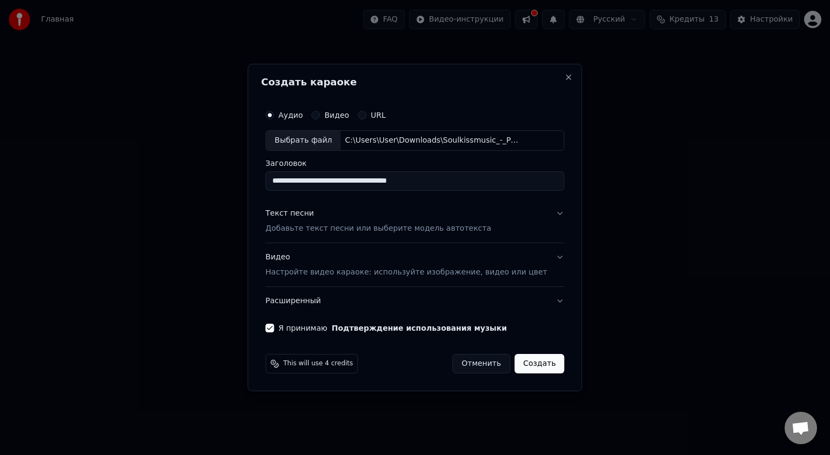
click at [316, 227] on p "Добавьте текст песни или выберите модель автотекста" at bounding box center [378, 228] width 226 height 11
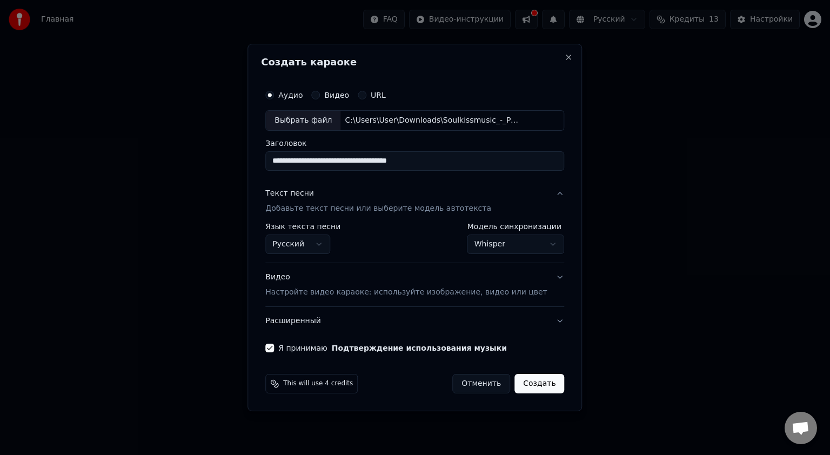
click at [307, 290] on p "Настройте видео караоке: используйте изображение, видео или цвет" at bounding box center [406, 292] width 282 height 11
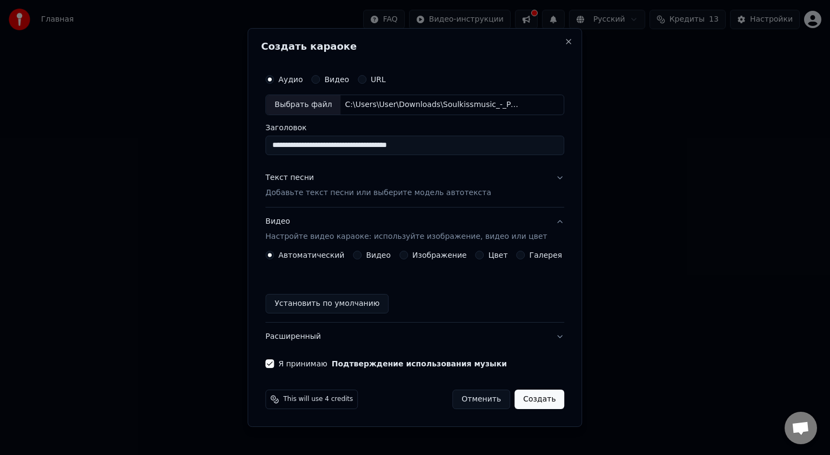
click at [313, 233] on p "Настройте видео караоке: используйте изображение, видео или цвет" at bounding box center [406, 236] width 282 height 11
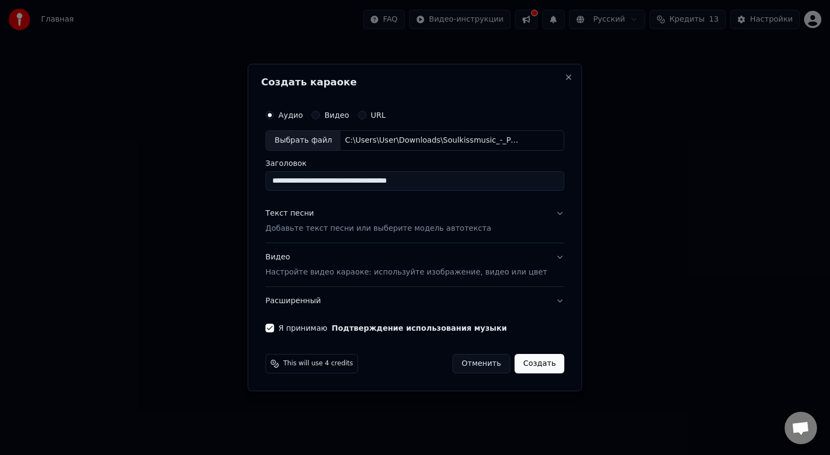
click at [545, 209] on button "Текст песни Добавьте текст песни или выберите модель автотекста" at bounding box center [414, 220] width 299 height 43
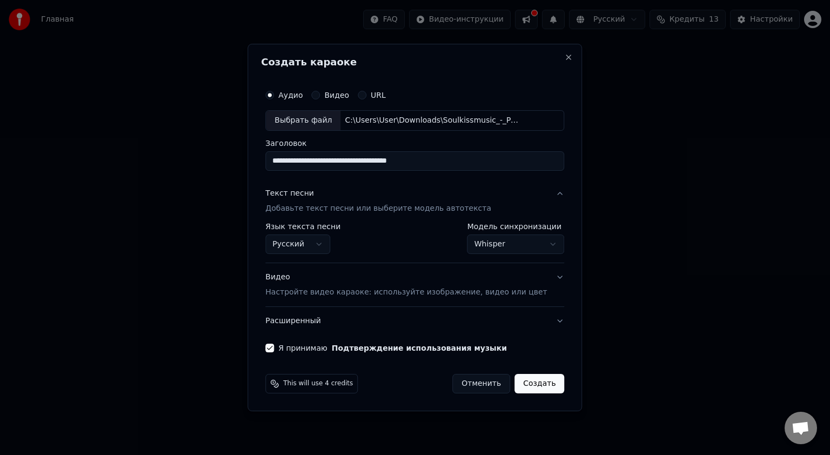
click at [538, 243] on body "**********" at bounding box center [415, 164] width 830 height 329
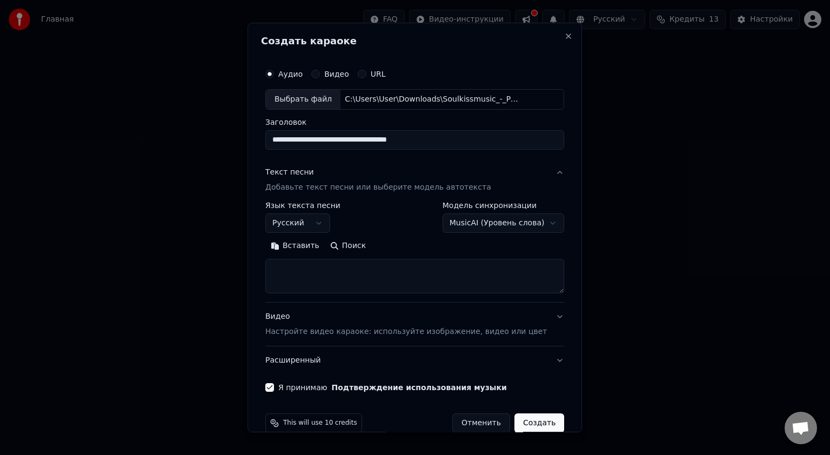
click at [325, 271] on textarea at bounding box center [414, 276] width 299 height 35
click at [339, 277] on textarea at bounding box center [414, 276] width 299 height 35
click at [342, 276] on textarea at bounding box center [414, 276] width 299 height 35
click at [348, 245] on button "Поиск" at bounding box center [348, 245] width 46 height 17
click at [540, 290] on textarea at bounding box center [414, 276] width 299 height 35
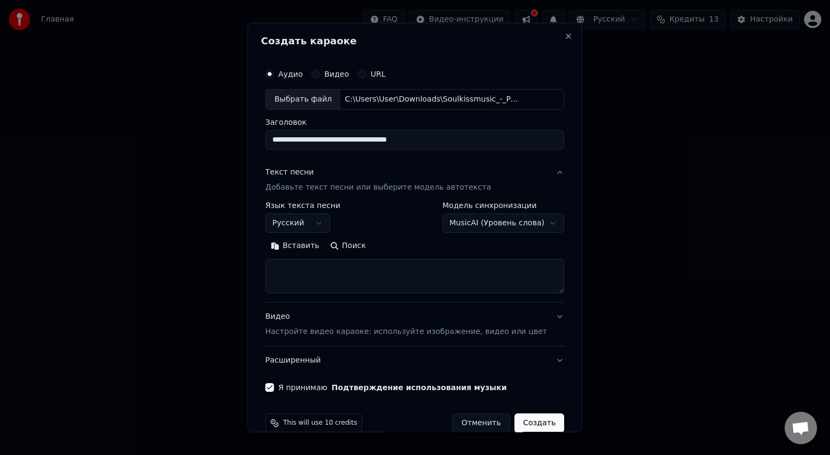
click at [537, 222] on body "**********" at bounding box center [415, 164] width 830 height 329
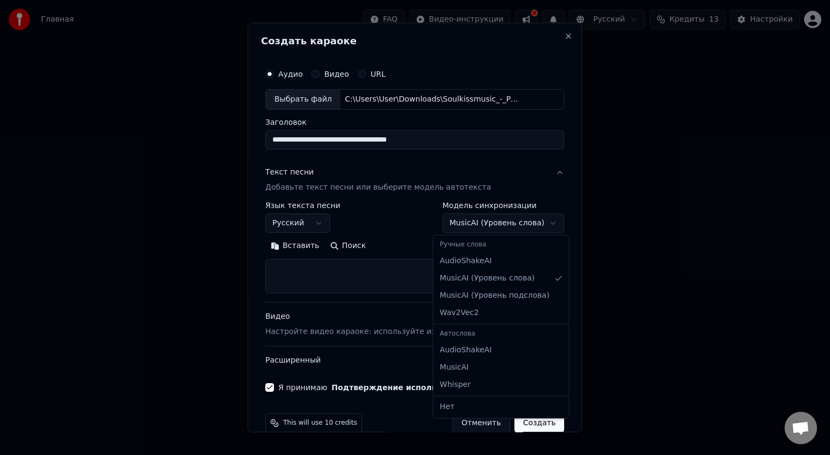
click at [454, 336] on div "Автослова" at bounding box center [501, 333] width 131 height 15
select select "**********"
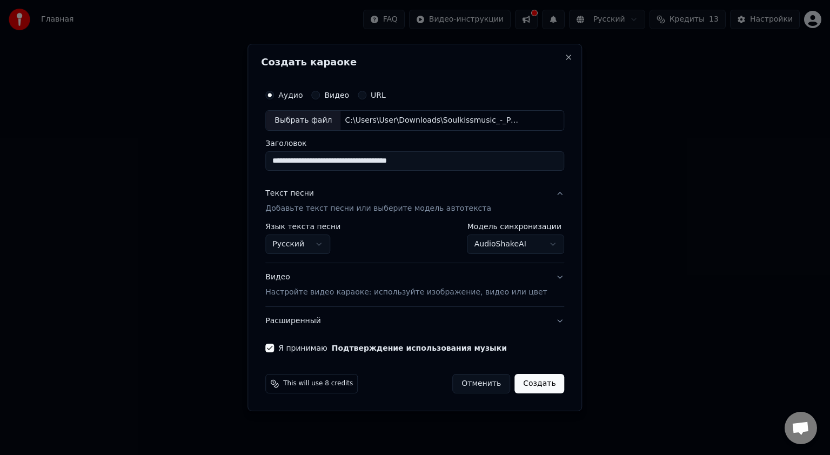
click at [522, 296] on p "Настройте видео караоке: используйте изображение, видео или цвет" at bounding box center [406, 292] width 282 height 11
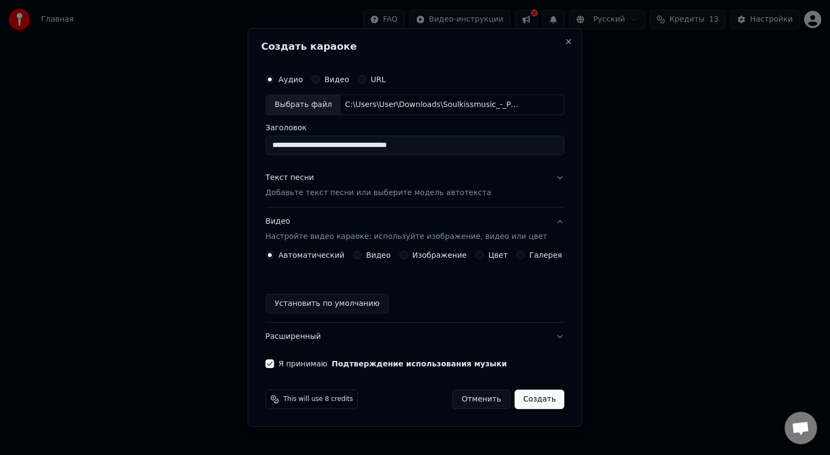
click at [272, 253] on circle "button" at bounding box center [270, 255] width 4 height 4
click at [349, 307] on button "Установить по умолчанию" at bounding box center [326, 303] width 123 height 19
click at [374, 192] on p "Добавьте текст песни или выберите модель автотекста" at bounding box center [378, 193] width 226 height 11
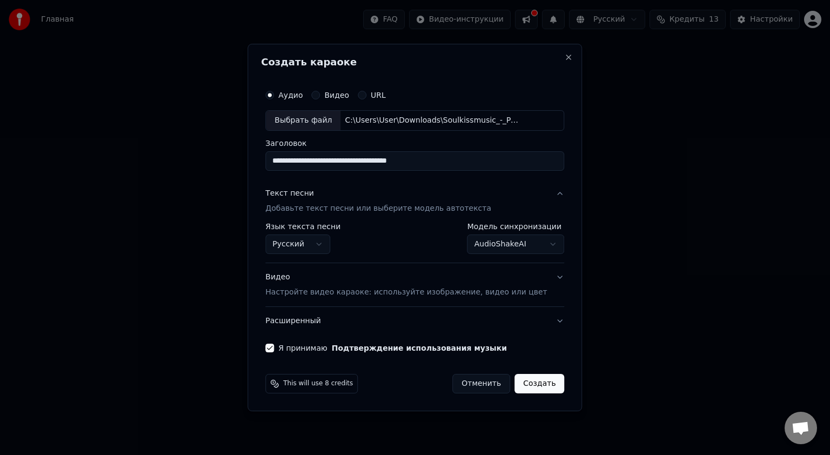
click at [378, 96] on div "URL" at bounding box center [372, 95] width 28 height 9
click at [366, 92] on button "URL" at bounding box center [362, 95] width 9 height 9
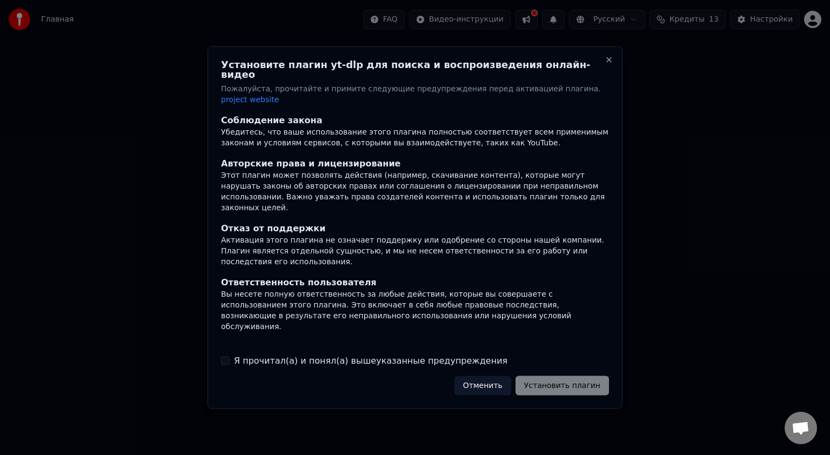
click at [561, 376] on div "Отменить Установить плагин" at bounding box center [531, 385] width 155 height 19
click at [507, 376] on button "Отменить" at bounding box center [482, 385] width 57 height 19
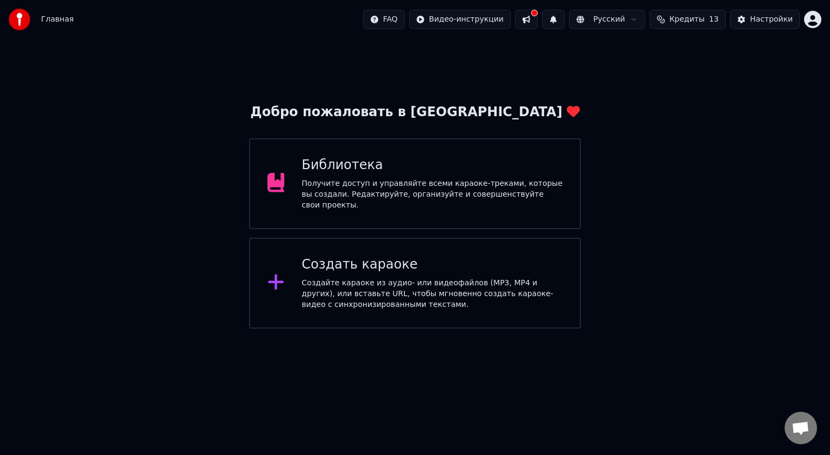
click at [357, 278] on div "Создайте караоке из аудио- или видеофайлов (MP3, MP4 и других), или вставьте UR…" at bounding box center [432, 294] width 261 height 32
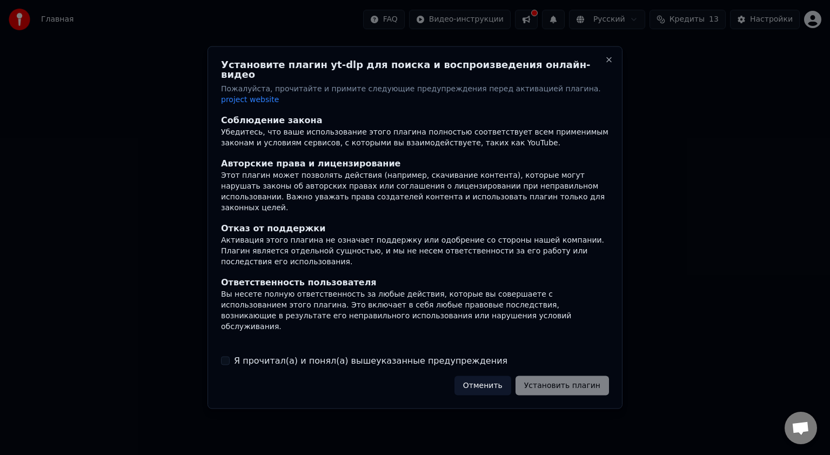
click at [601, 68] on div "Установите плагин yt-dlp для поиска и воспроизведения онлайн-видео Пожалуйста, …" at bounding box center [414, 227] width 415 height 363
click at [604, 68] on div "Установите плагин yt-dlp для поиска и воспроизведения онлайн-видео Пожалуйста, …" at bounding box center [414, 227] width 415 height 363
click at [612, 64] on button "Close" at bounding box center [609, 60] width 9 height 9
click at [610, 64] on button "Close" at bounding box center [609, 60] width 9 height 9
click at [607, 64] on button "Close" at bounding box center [609, 60] width 9 height 9
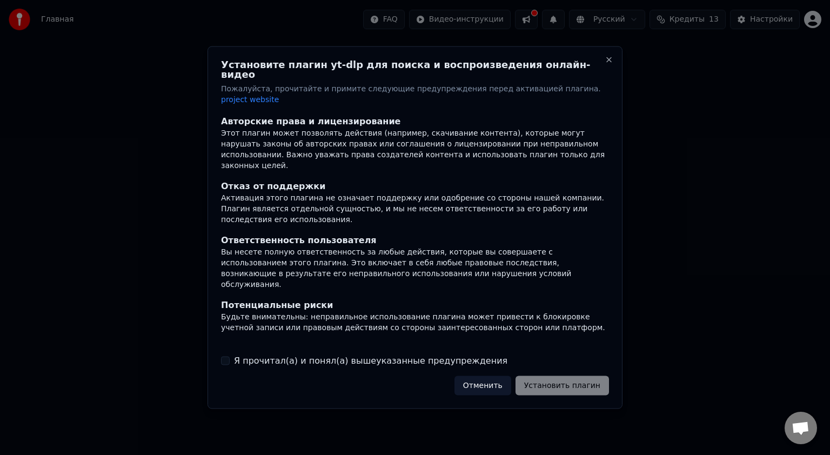
scroll to position [56, 0]
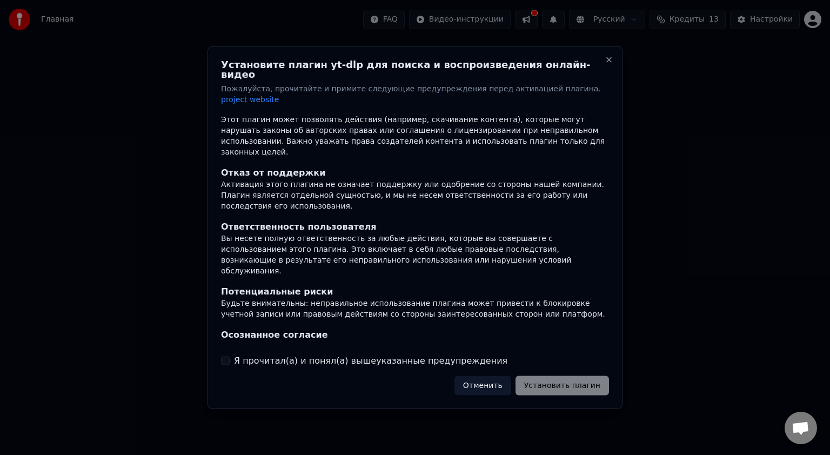
click at [560, 376] on div "Отменить Установить плагин" at bounding box center [531, 385] width 155 height 19
click at [489, 376] on button "Отменить" at bounding box center [482, 385] width 57 height 19
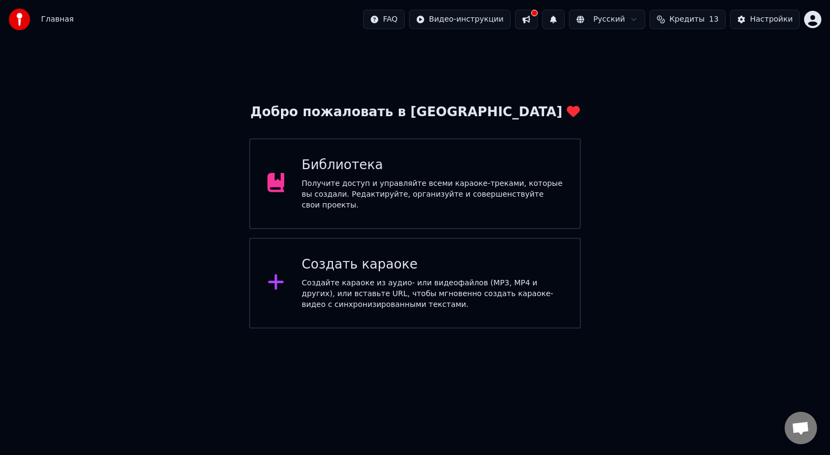
click at [339, 266] on div "Создать караоке" at bounding box center [432, 264] width 261 height 17
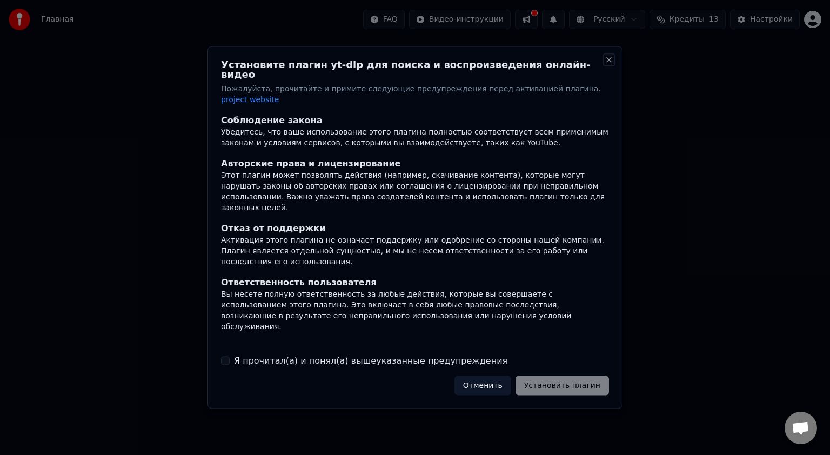
click at [609, 64] on button "Close" at bounding box center [609, 60] width 9 height 9
click at [511, 378] on button "Отменить" at bounding box center [482, 385] width 57 height 19
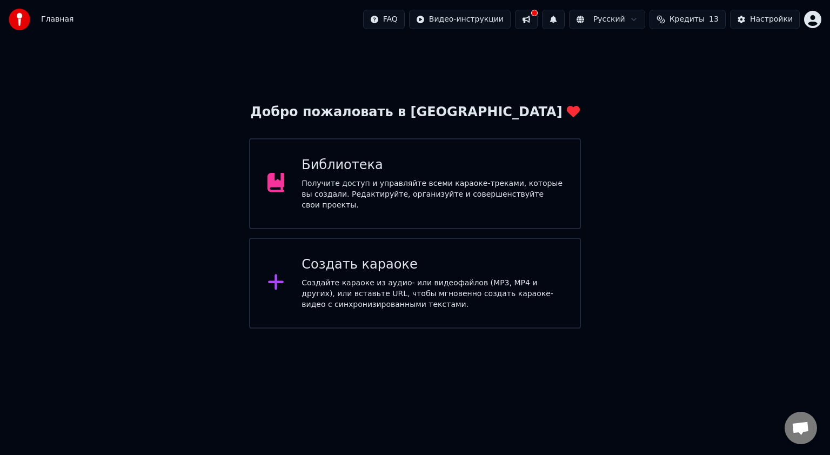
click at [324, 174] on div "Библиотека" at bounding box center [432, 165] width 261 height 17
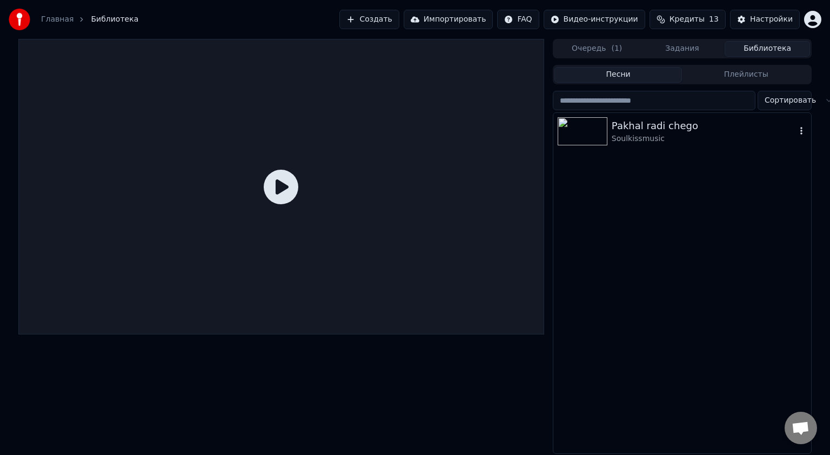
click at [623, 125] on div "Pakhal radi chego" at bounding box center [704, 125] width 184 height 15
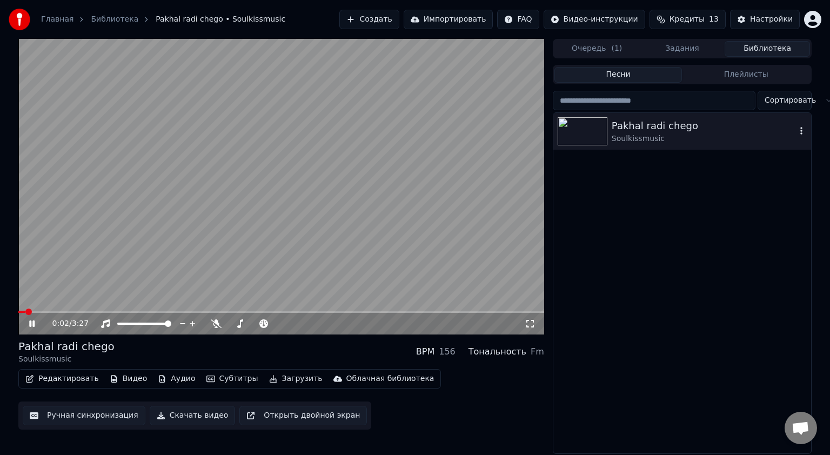
click at [579, 123] on img at bounding box center [583, 131] width 50 height 28
click at [393, 18] on button "Создать" at bounding box center [368, 19] width 59 height 19
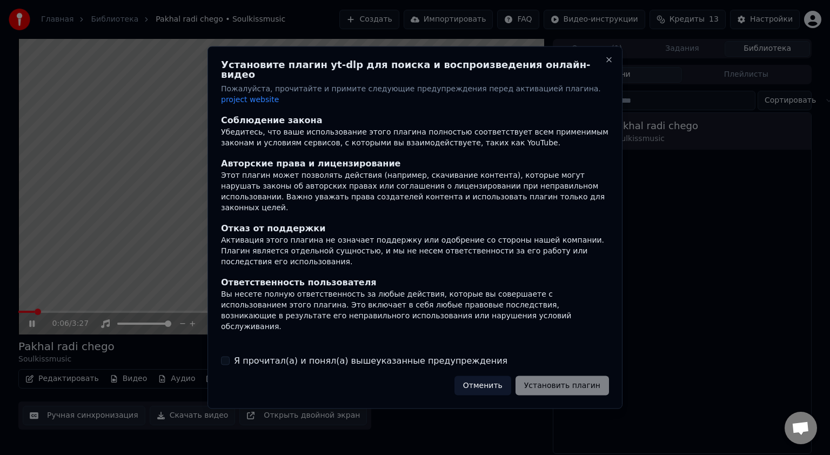
click at [225, 356] on button "Я прочитал(а) и понял(а) вышеуказанные предупреждения" at bounding box center [225, 360] width 9 height 9
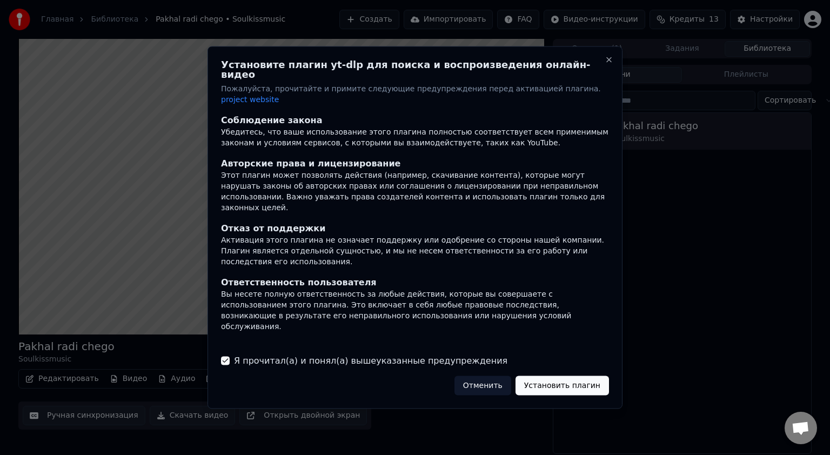
click at [566, 376] on button "Установить плагин" at bounding box center [562, 385] width 93 height 19
click at [111, 154] on div at bounding box center [415, 227] width 830 height 455
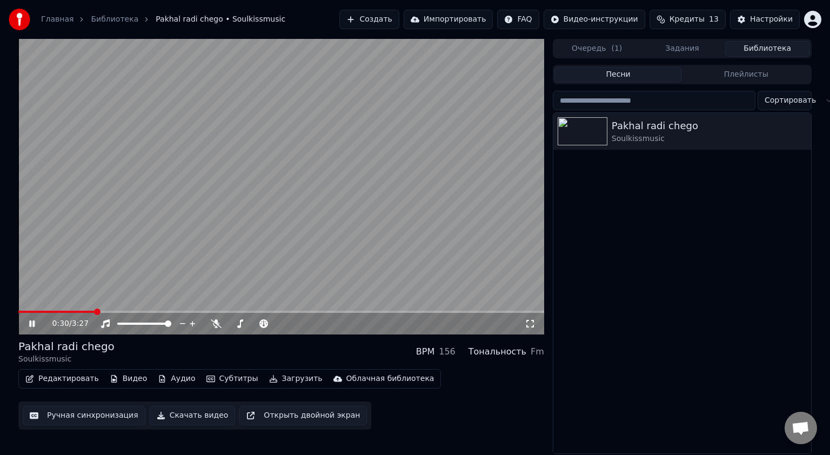
click at [307, 185] on video at bounding box center [281, 187] width 526 height 296
click at [399, 19] on button "Создать" at bounding box center [368, 19] width 59 height 19
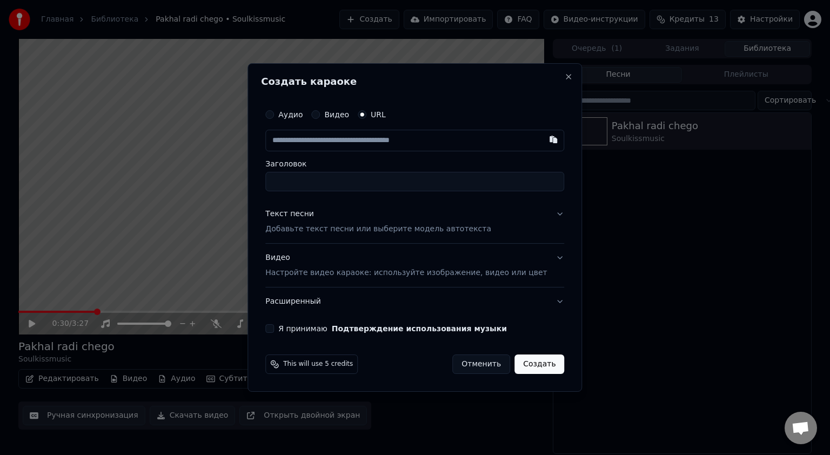
click at [315, 178] on input "Заголовок" at bounding box center [414, 181] width 299 height 19
click at [339, 136] on input "text" at bounding box center [414, 141] width 299 height 22
click at [424, 141] on input "text" at bounding box center [414, 141] width 299 height 22
click at [543, 140] on button "button" at bounding box center [554, 139] width 22 height 19
type input "**********"
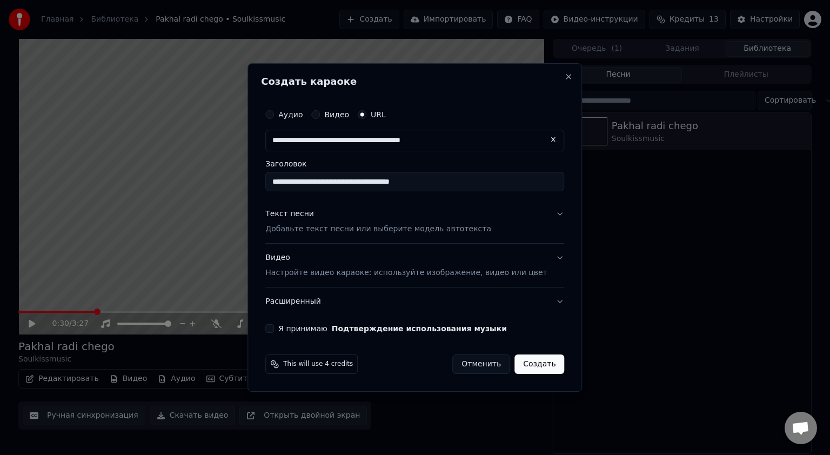
type input "**********"
click at [274, 327] on button "Я принимаю Подтверждение использования музыки" at bounding box center [269, 328] width 9 height 9
click at [547, 256] on button "Видео Настройте видео караоке: используйте изображение, видео или цвет" at bounding box center [414, 265] width 299 height 43
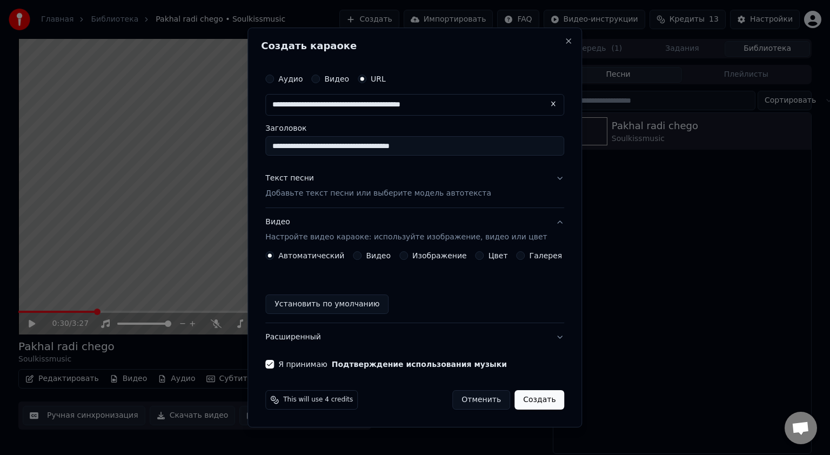
click at [361, 255] on button "Видео" at bounding box center [357, 255] width 9 height 9
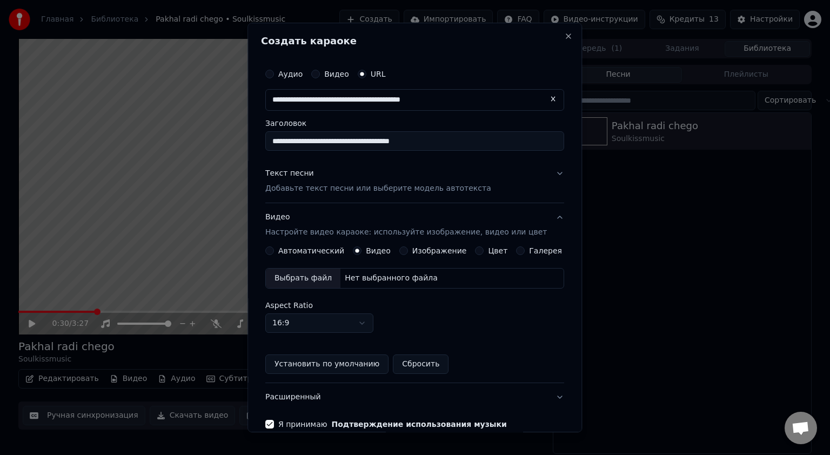
click at [274, 249] on button "Автоматический" at bounding box center [269, 250] width 9 height 9
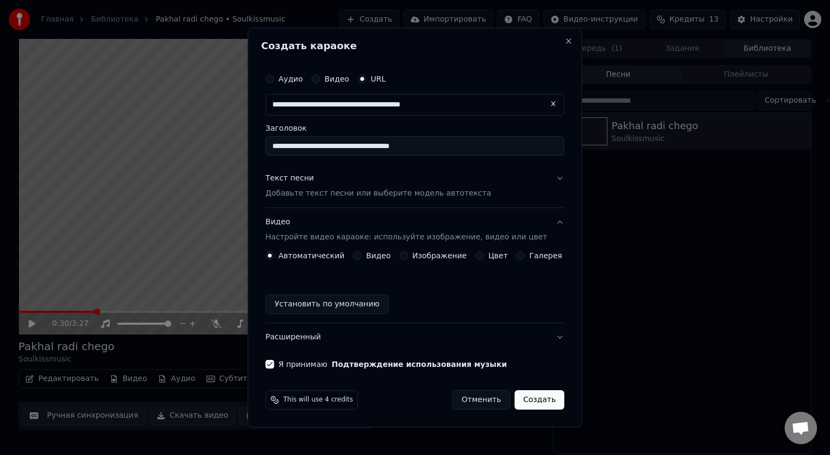
click at [324, 196] on p "Добавьте текст песни или выберите модель автотекста" at bounding box center [378, 193] width 226 height 11
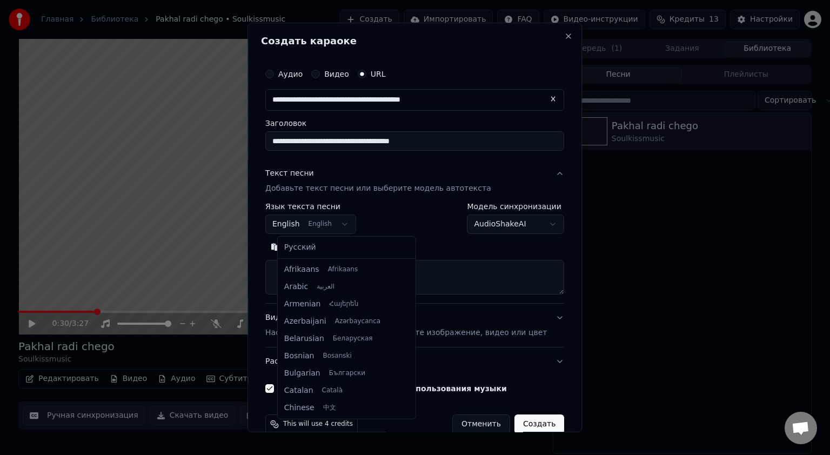
click at [348, 219] on body "**********" at bounding box center [415, 227] width 830 height 455
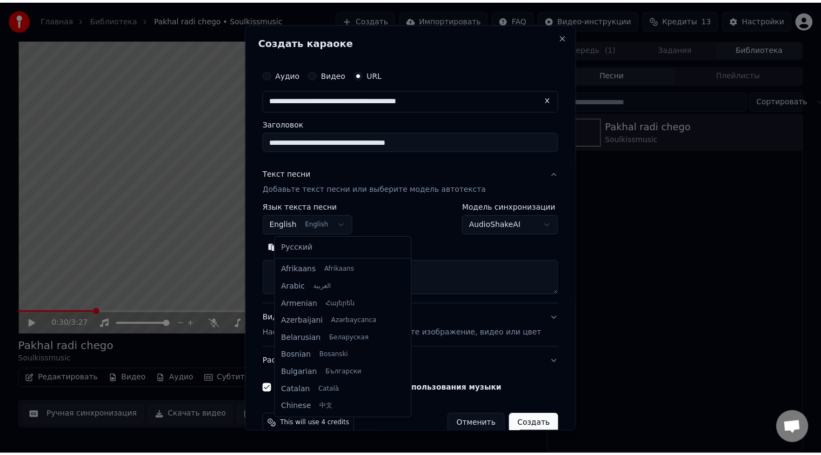
scroll to position [86, 0]
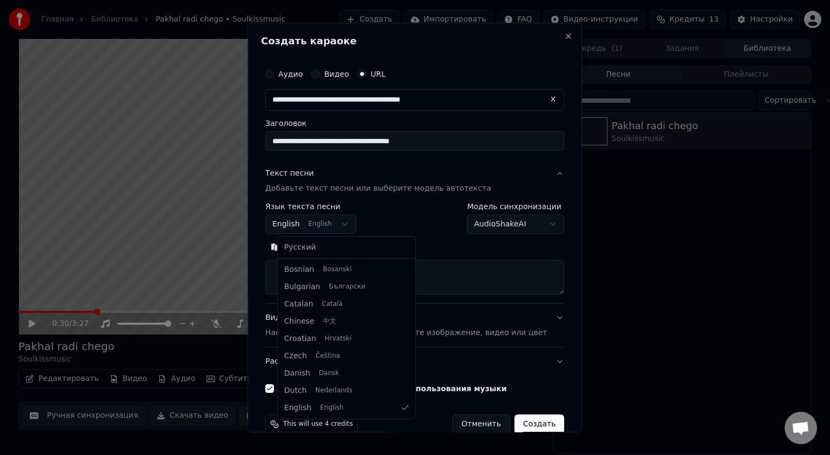
select select "**"
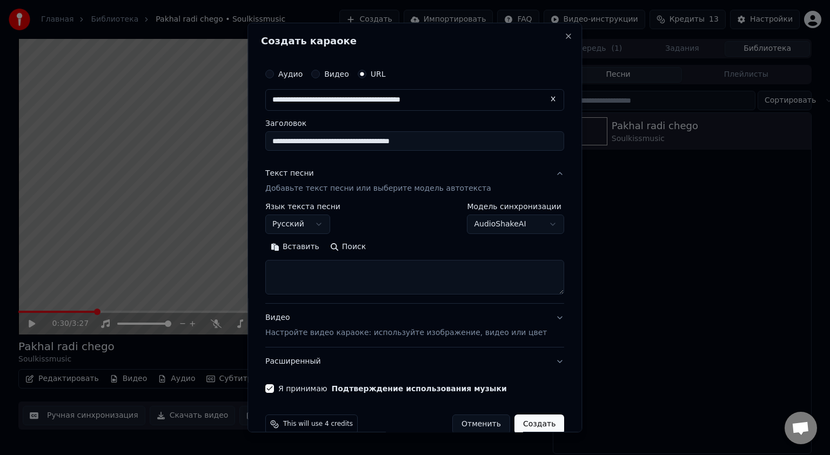
click at [356, 244] on button "Поиск" at bounding box center [348, 246] width 46 height 17
click at [289, 249] on button "Вставить" at bounding box center [294, 246] width 59 height 17
type textarea "**********"
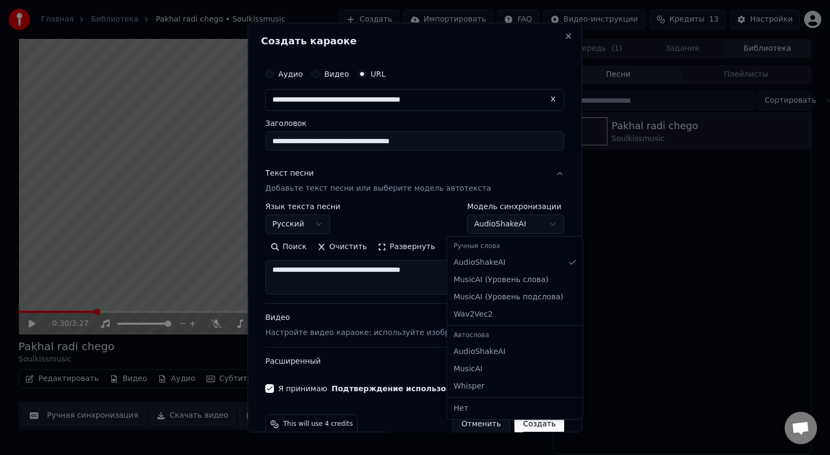
click at [536, 222] on body "**********" at bounding box center [415, 227] width 830 height 455
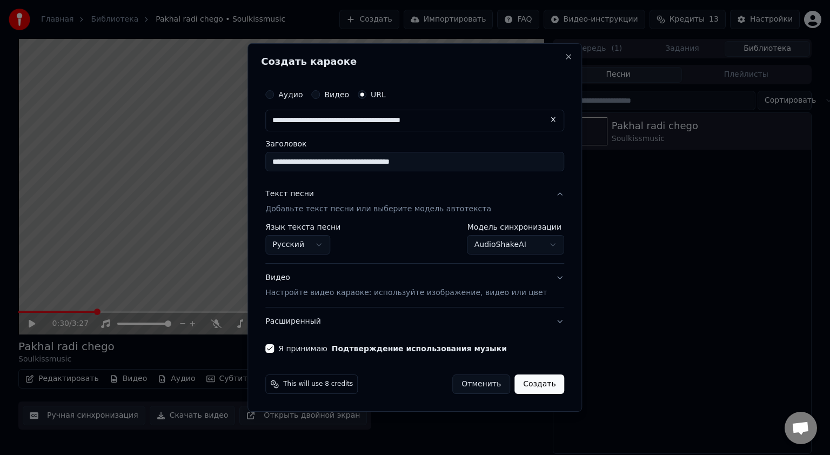
click at [534, 384] on button "Создать" at bounding box center [539, 383] width 50 height 19
select select "**********"
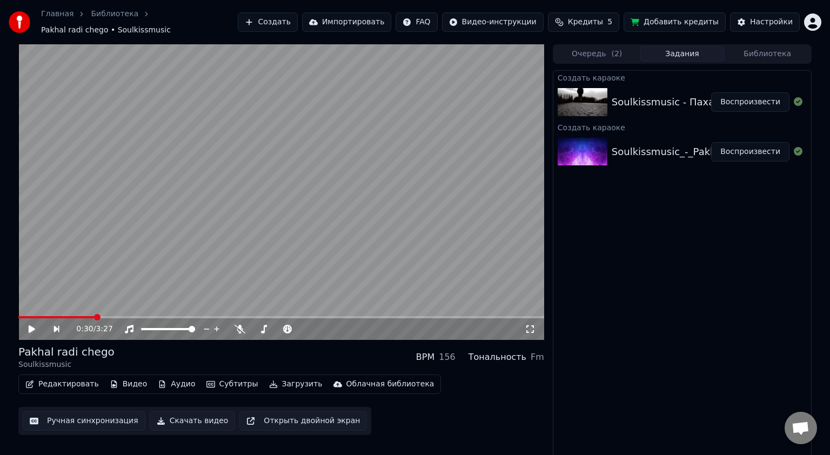
click at [747, 97] on button "Воспроизвести" at bounding box center [750, 101] width 78 height 19
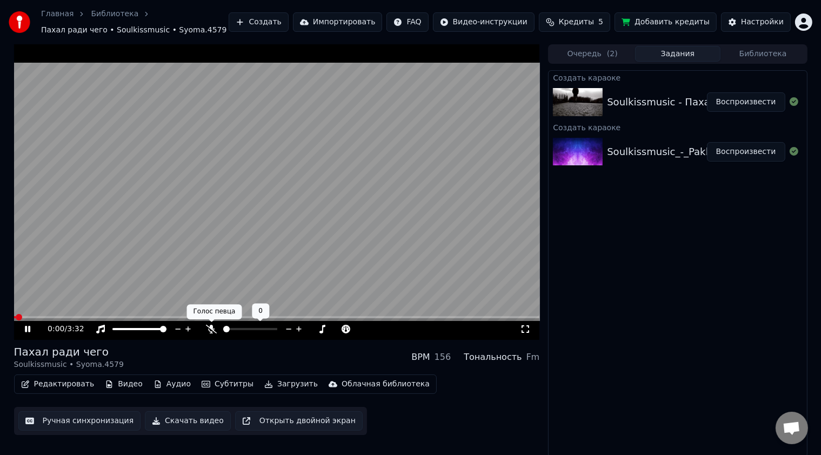
click at [212, 329] on icon at bounding box center [211, 329] width 11 height 9
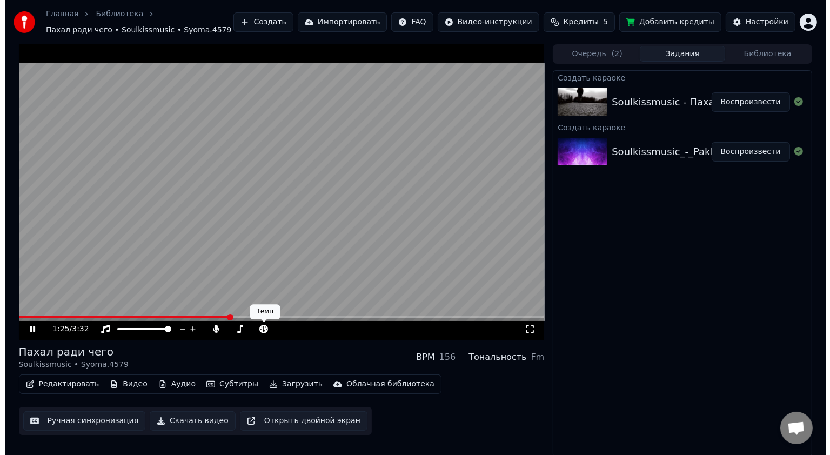
scroll to position [2, 0]
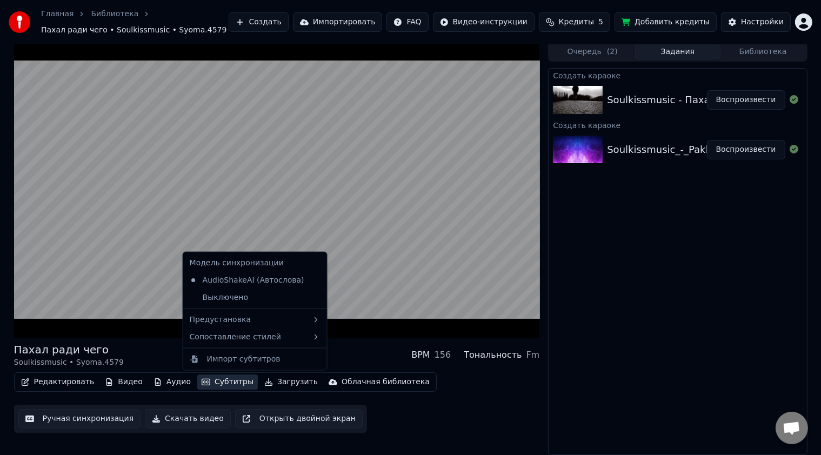
click at [209, 384] on button "Субтитры" at bounding box center [227, 381] width 61 height 15
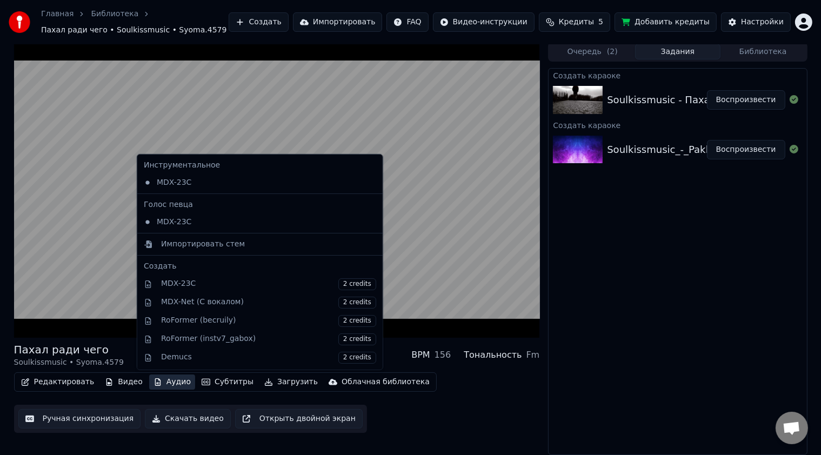
click at [161, 381] on button "Аудио" at bounding box center [172, 381] width 46 height 15
click at [108, 279] on video at bounding box center [277, 190] width 526 height 296
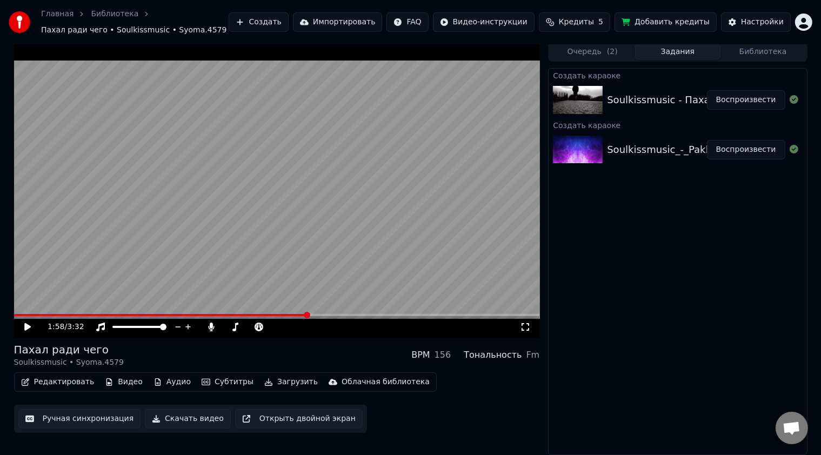
click at [108, 279] on video at bounding box center [277, 190] width 526 height 296
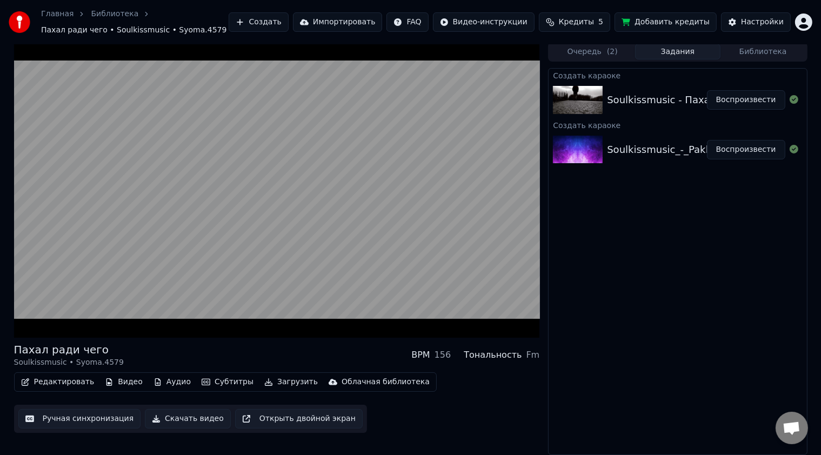
click at [272, 426] on button "Открыть двойной экран" at bounding box center [299, 418] width 128 height 19
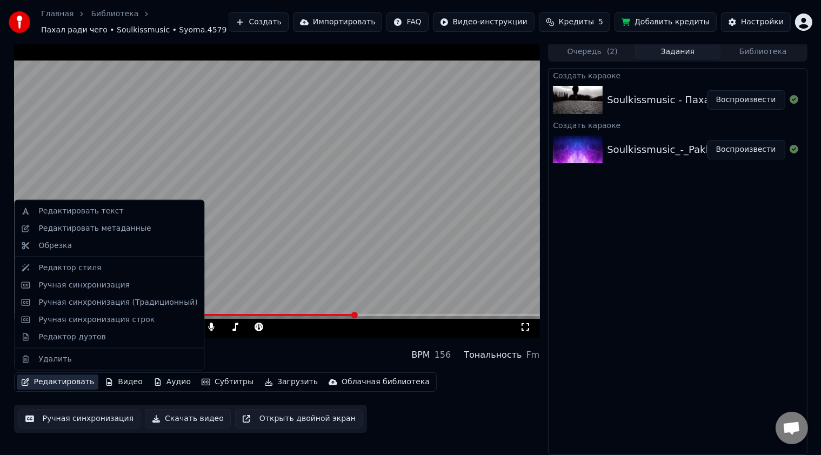
click at [61, 383] on button "Редактировать" at bounding box center [58, 381] width 82 height 15
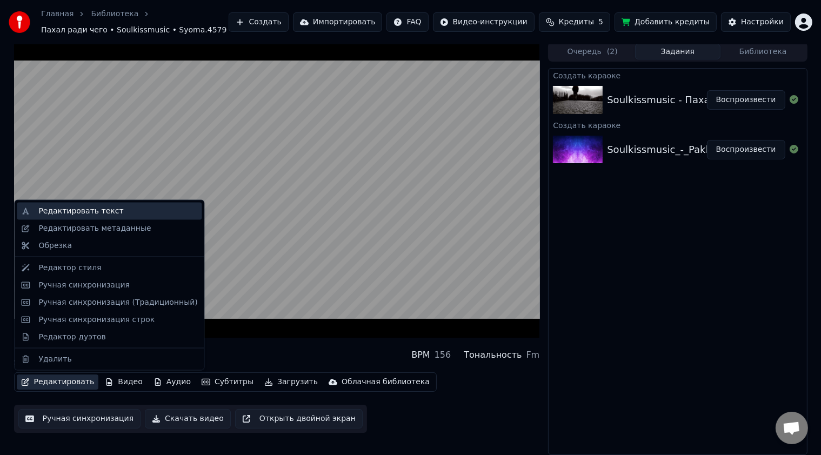
click at [89, 210] on div "Редактировать текст" at bounding box center [80, 211] width 85 height 11
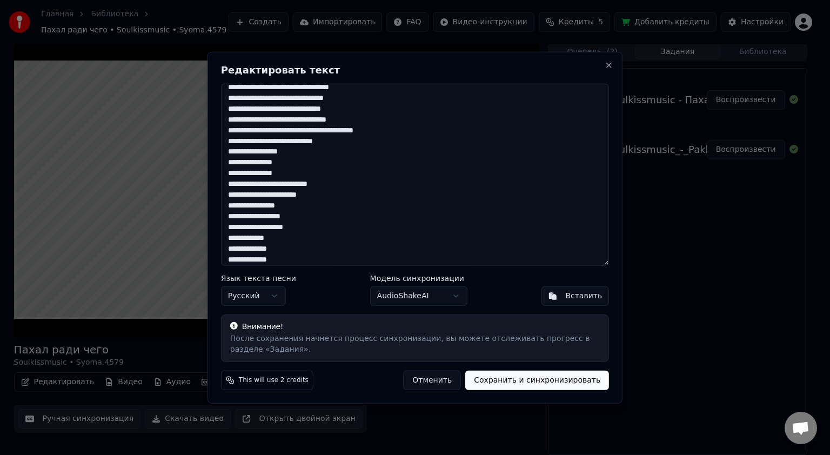
scroll to position [389, 0]
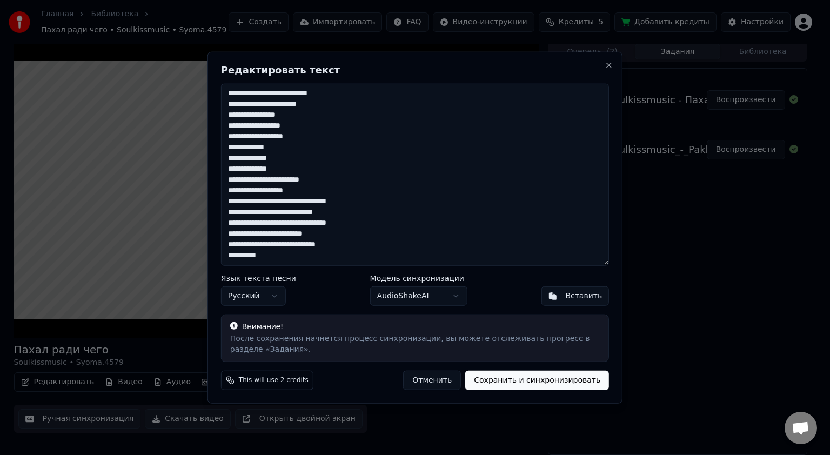
drag, startPoint x: 226, startPoint y: 93, endPoint x: 352, endPoint y: 283, distance: 228.1
click at [353, 283] on div "Редактировать текст Язык текста песни Русский Модель синхронизации AudioShakeAI…" at bounding box center [414, 228] width 415 height 352
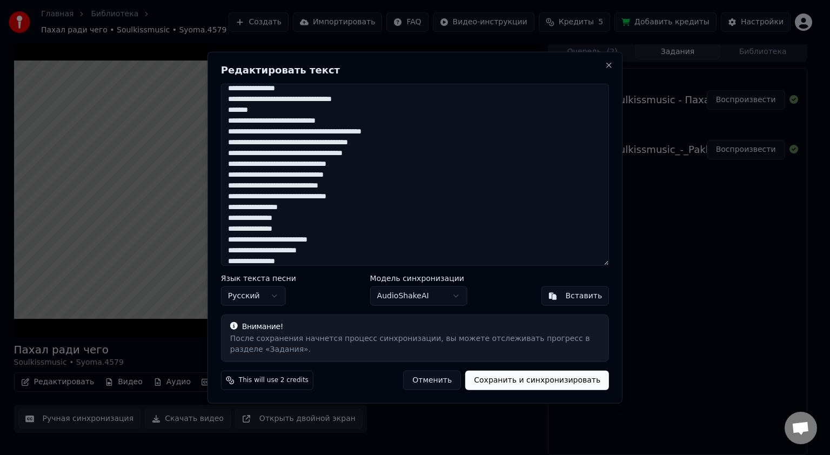
scroll to position [0, 0]
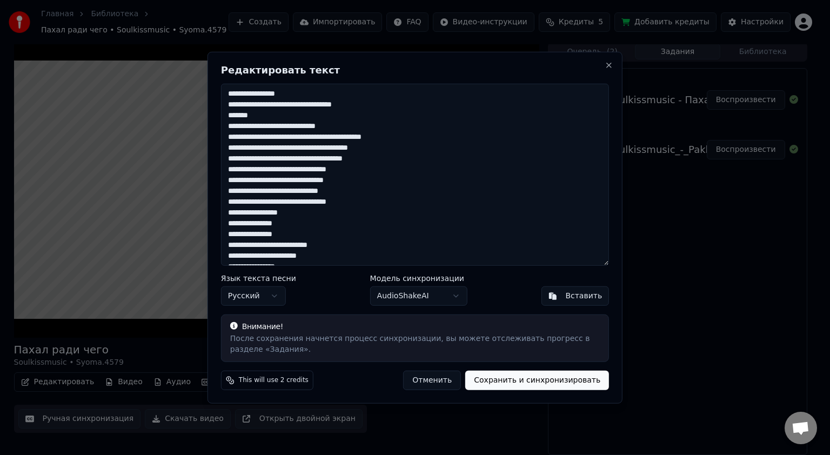
click at [283, 144] on textarea at bounding box center [415, 175] width 388 height 182
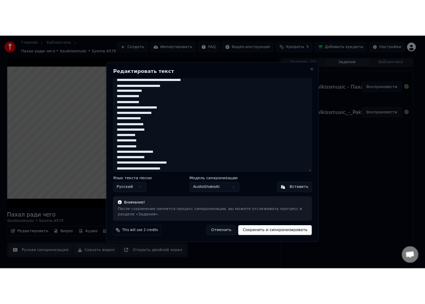
scroll to position [389, 0]
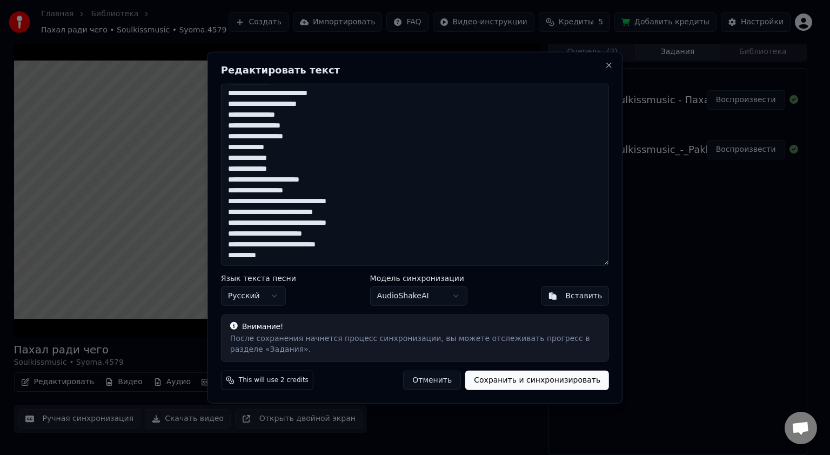
drag, startPoint x: 226, startPoint y: 91, endPoint x: 353, endPoint y: 305, distance: 248.5
click at [353, 305] on div "Редактировать текст Язык текста песни Русский Модель синхронизации AudioShakeAI…" at bounding box center [414, 228] width 415 height 352
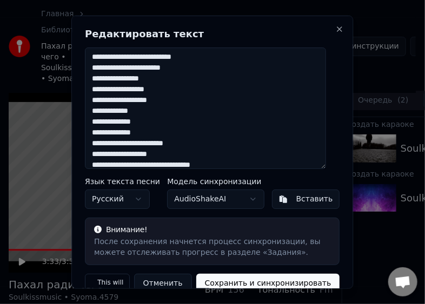
click at [263, 75] on textarea at bounding box center [205, 108] width 241 height 122
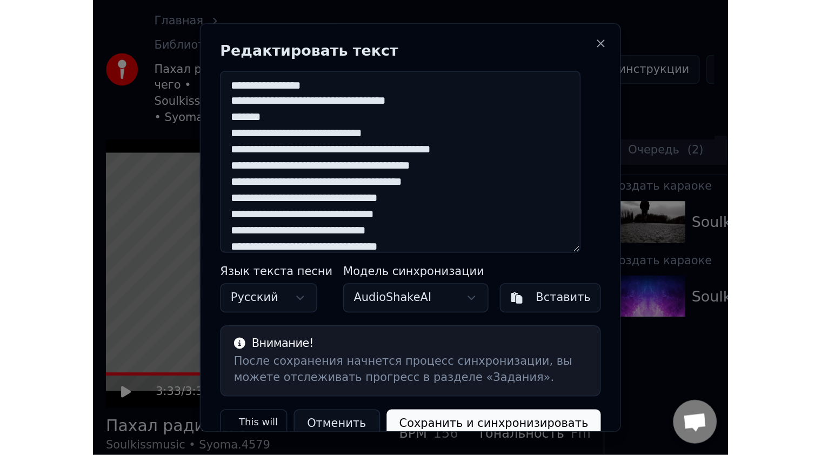
scroll to position [449, 0]
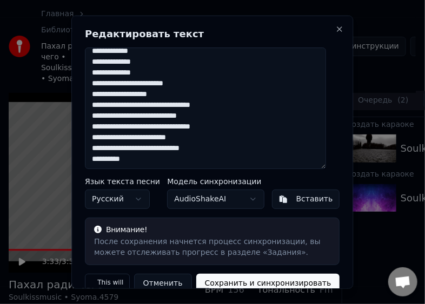
drag, startPoint x: 93, startPoint y: 58, endPoint x: 252, endPoint y: 245, distance: 245.7
click at [252, 245] on div "Редактировать текст Язык текста песни Русский Модель синхронизации AudioShakeAI…" at bounding box center [212, 152] width 282 height 274
click at [336, 26] on button "Close" at bounding box center [340, 28] width 9 height 9
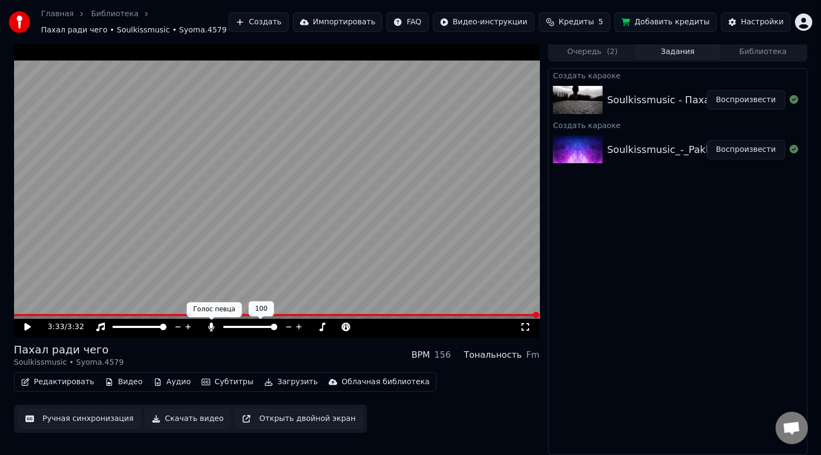
click at [211, 325] on icon at bounding box center [212, 327] width 6 height 9
click at [212, 326] on icon at bounding box center [211, 327] width 11 height 9
click at [121, 323] on div at bounding box center [149, 327] width 87 height 11
click at [28, 326] on icon at bounding box center [27, 327] width 6 height 8
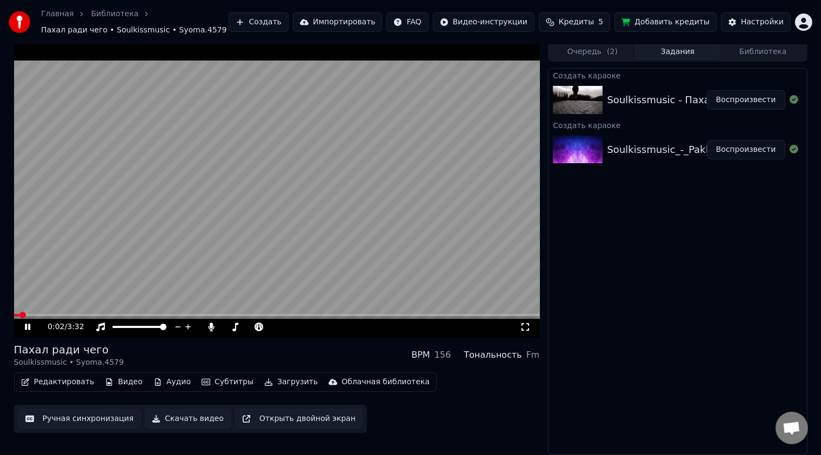
click at [69, 316] on span at bounding box center [277, 315] width 526 height 2
click at [290, 217] on video at bounding box center [277, 190] width 526 height 296
click at [748, 151] on button "Воспроизвести" at bounding box center [746, 149] width 78 height 19
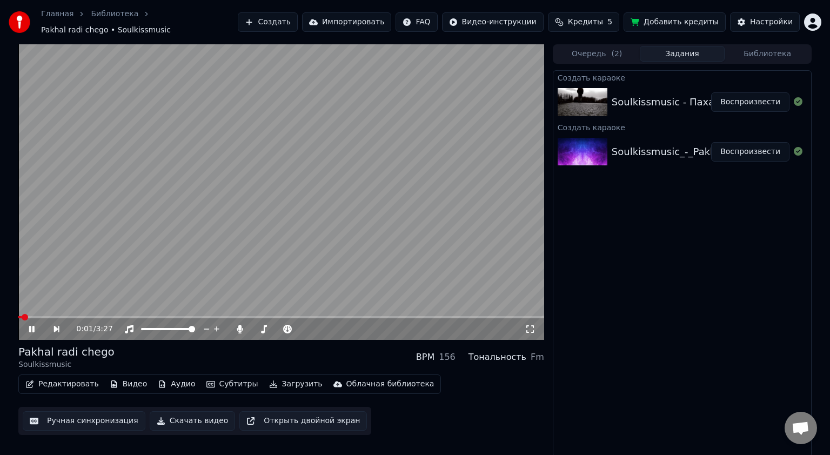
click at [48, 379] on button "Редактировать" at bounding box center [62, 384] width 82 height 15
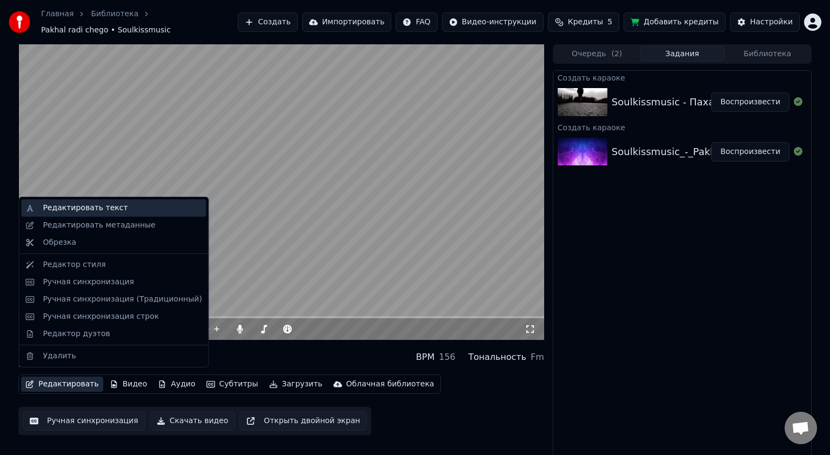
click at [82, 209] on div "Редактировать текст" at bounding box center [85, 208] width 85 height 11
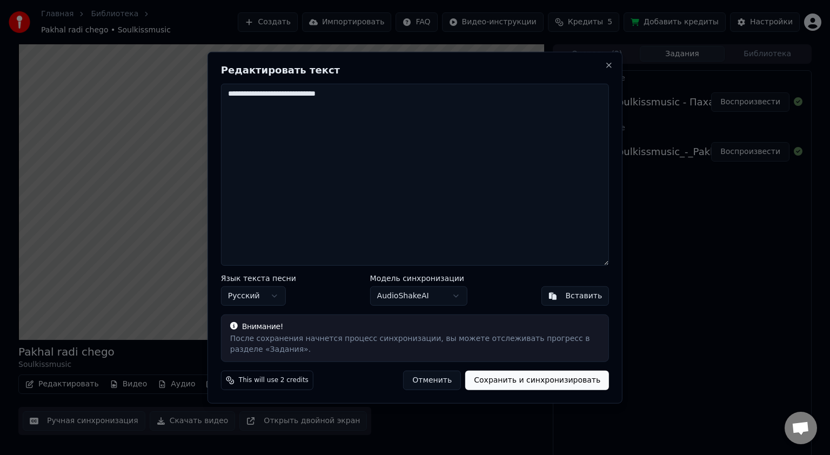
drag, startPoint x: 345, startPoint y: 98, endPoint x: 215, endPoint y: 106, distance: 130.5
click at [215, 106] on div "**********" at bounding box center [414, 228] width 415 height 352
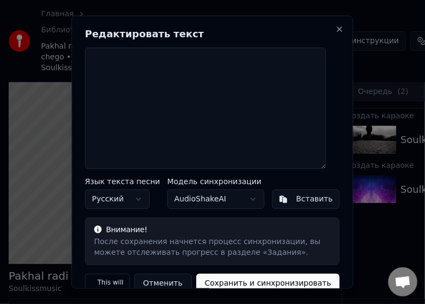
click at [164, 96] on textarea at bounding box center [205, 108] width 241 height 122
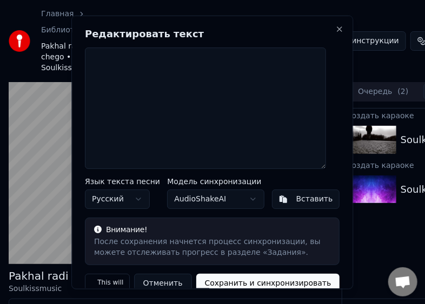
type textarea "**********"
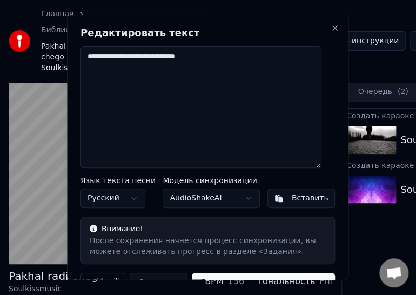
click at [32, 145] on html "**********" at bounding box center [208, 147] width 416 height 295
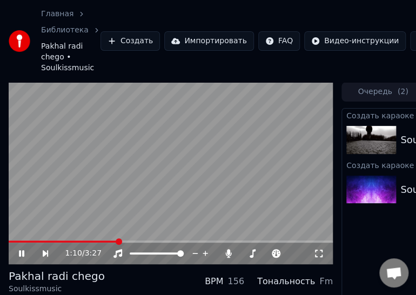
click at [363, 128] on img at bounding box center [371, 140] width 50 height 28
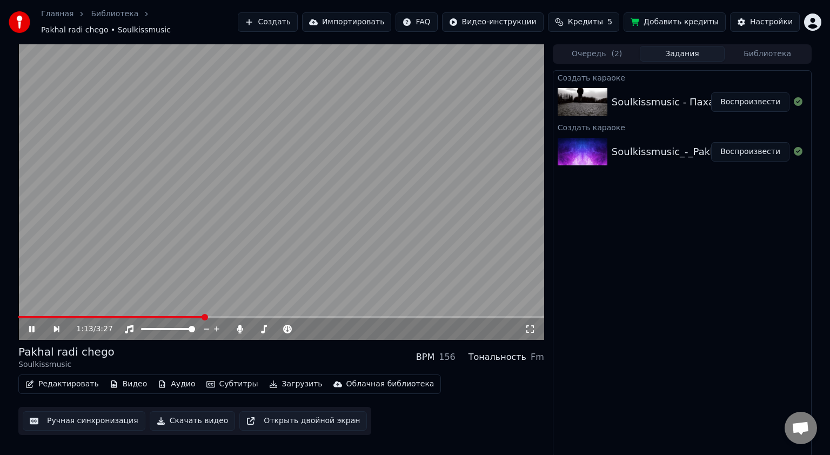
click at [29, 325] on icon at bounding box center [39, 329] width 25 height 9
click at [737, 97] on button "Воспроизвести" at bounding box center [750, 101] width 78 height 19
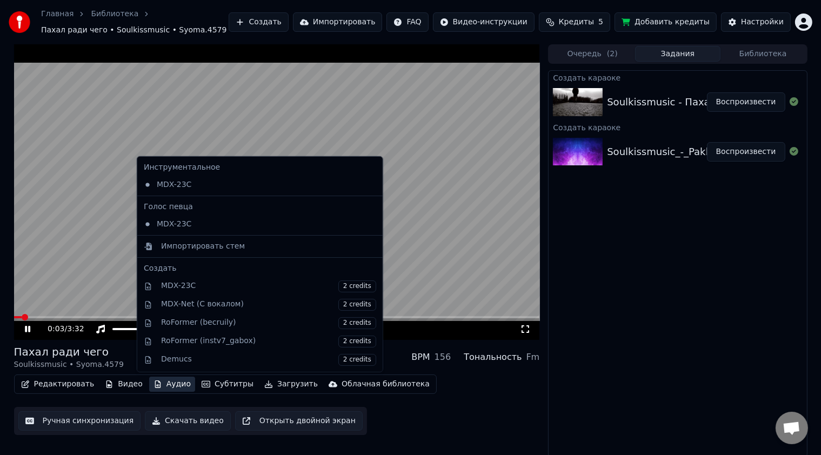
click at [170, 385] on button "Аудио" at bounding box center [172, 384] width 46 height 15
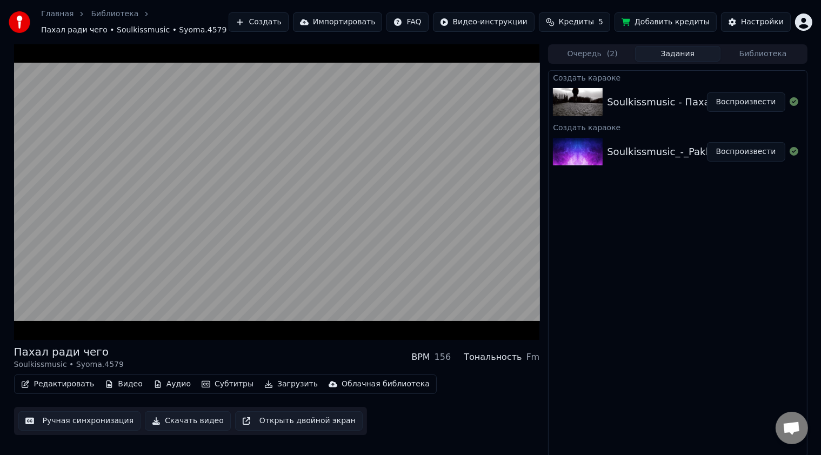
click at [49, 382] on button "Редактировать" at bounding box center [58, 384] width 82 height 15
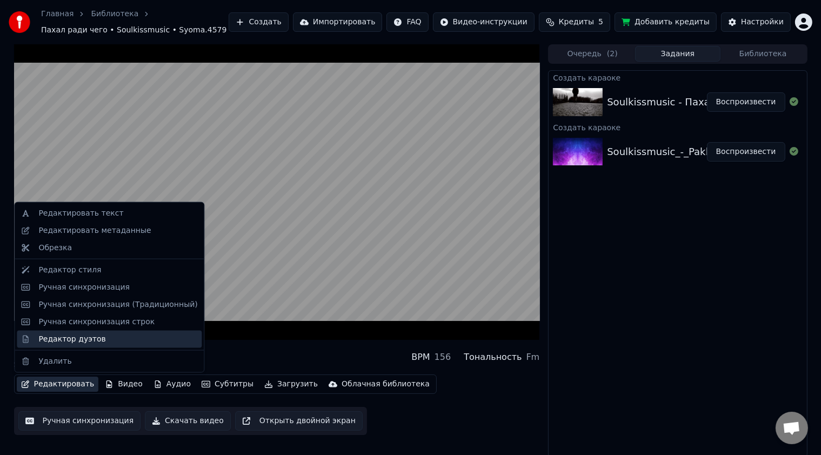
click at [86, 342] on div "Редактор дуэтов" at bounding box center [71, 338] width 67 height 11
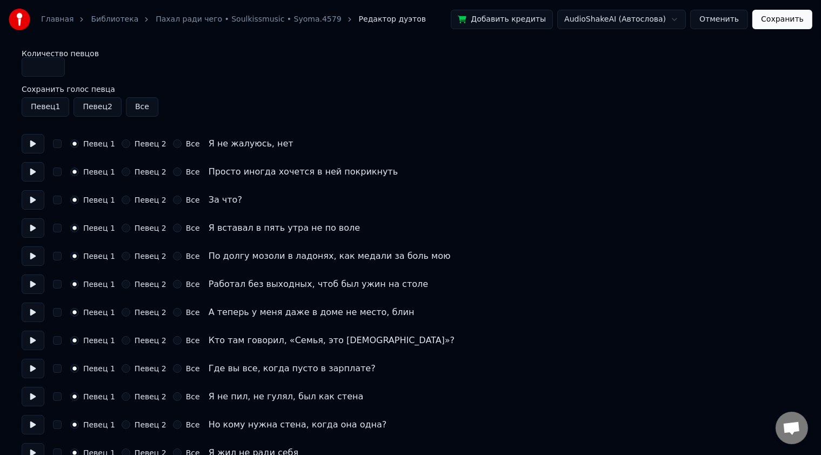
click at [75, 142] on circle "button" at bounding box center [75, 144] width 4 height 4
click at [122, 142] on button "Певец 2" at bounding box center [126, 143] width 9 height 9
click at [28, 143] on button at bounding box center [33, 143] width 23 height 19
click at [39, 141] on button at bounding box center [33, 143] width 23 height 19
click at [76, 143] on button "Певец 1" at bounding box center [74, 143] width 9 height 9
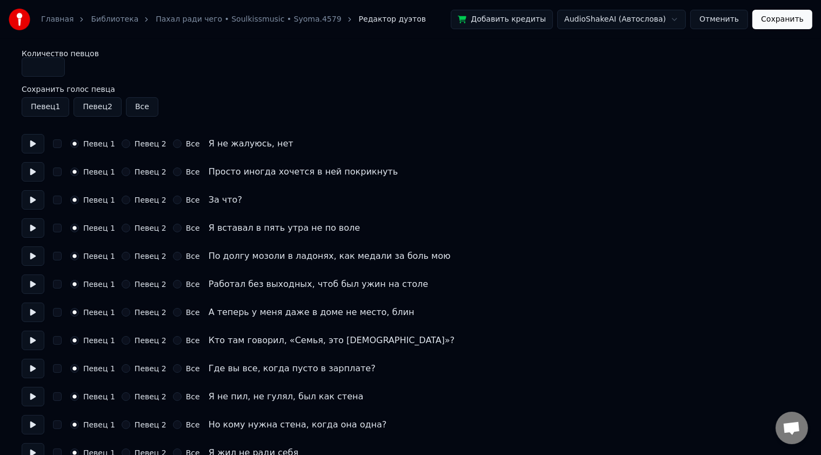
click at [26, 140] on button at bounding box center [33, 143] width 23 height 19
click at [50, 110] on button "Певец 1" at bounding box center [46, 106] width 48 height 19
click at [30, 143] on button at bounding box center [33, 143] width 23 height 19
click at [46, 107] on button "Певец 1" at bounding box center [46, 106] width 48 height 19
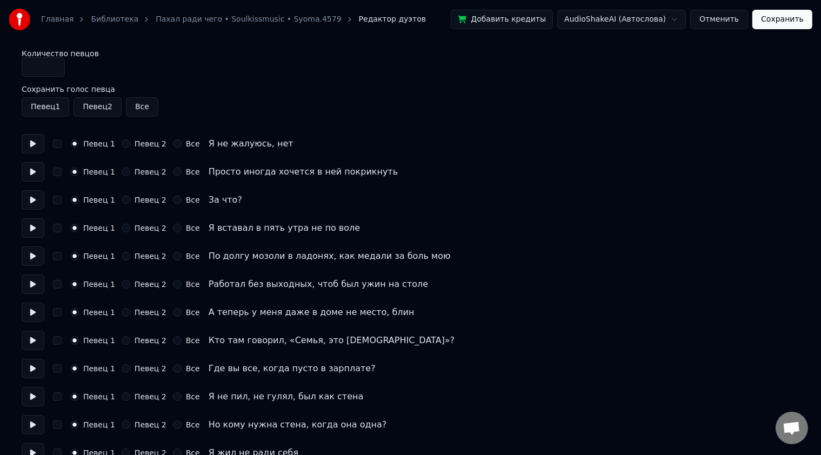
click at [84, 106] on button "Певец 2" at bounding box center [97, 106] width 48 height 19
click at [95, 105] on button "Певец 2" at bounding box center [97, 106] width 48 height 19
click at [95, 104] on button "Певец 2" at bounding box center [97, 106] width 48 height 19
click at [56, 63] on input "*" at bounding box center [43, 66] width 43 height 19
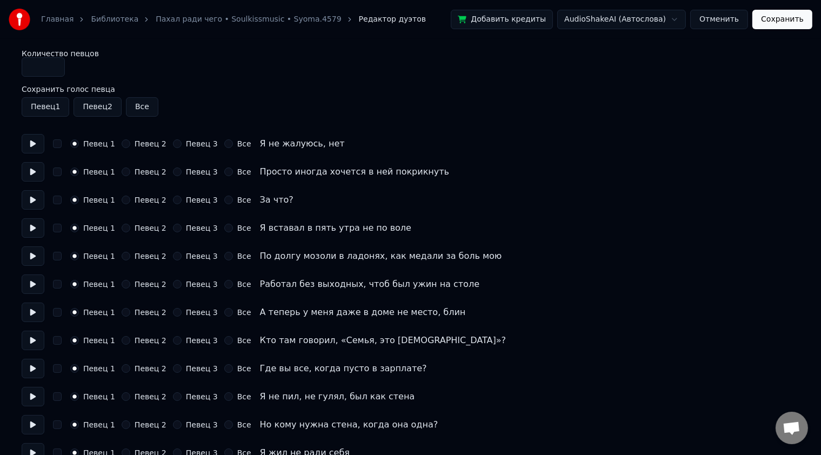
type input "*"
click at [54, 68] on input "*" at bounding box center [43, 66] width 43 height 19
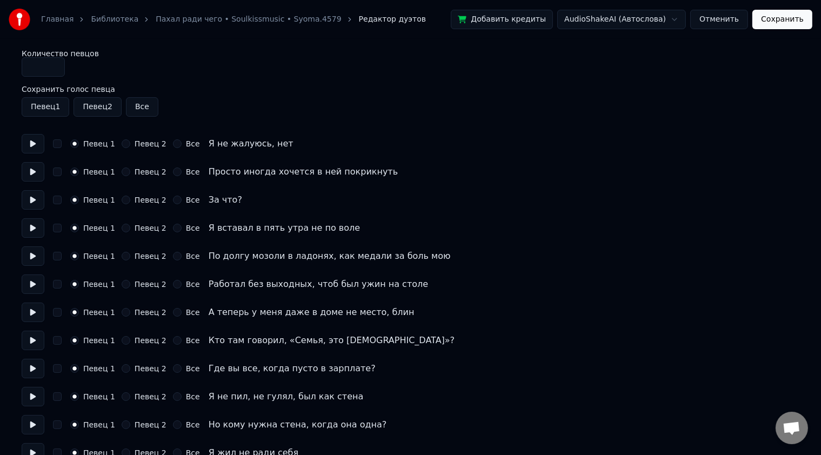
click at [54, 68] on input "*" at bounding box center [43, 66] width 43 height 19
click at [53, 71] on input "*" at bounding box center [43, 66] width 43 height 19
click at [721, 22] on button "Отменить" at bounding box center [719, 19] width 58 height 19
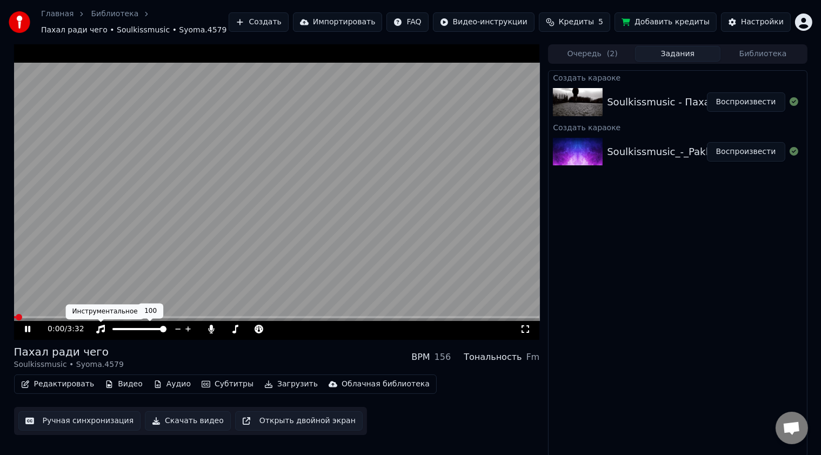
click at [101, 330] on icon at bounding box center [100, 329] width 11 height 9
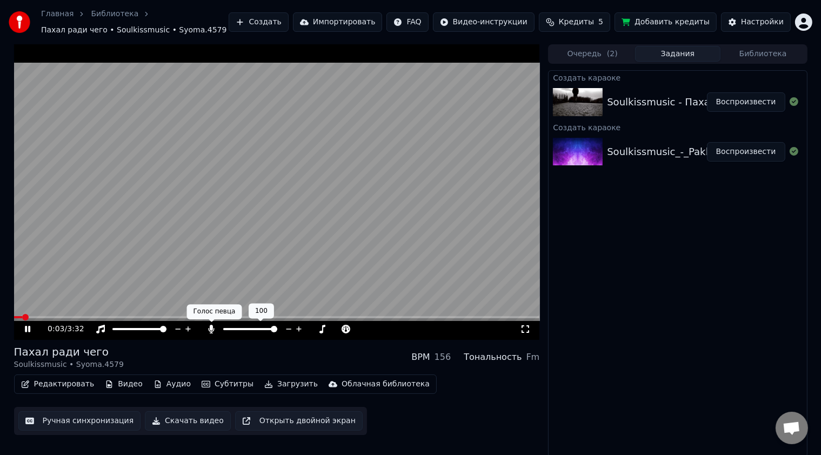
click at [209, 329] on icon at bounding box center [212, 329] width 6 height 9
click at [67, 314] on video at bounding box center [277, 192] width 526 height 296
click at [72, 315] on video at bounding box center [277, 192] width 526 height 296
click at [71, 316] on span at bounding box center [277, 317] width 526 height 2
click at [56, 313] on video at bounding box center [277, 192] width 526 height 296
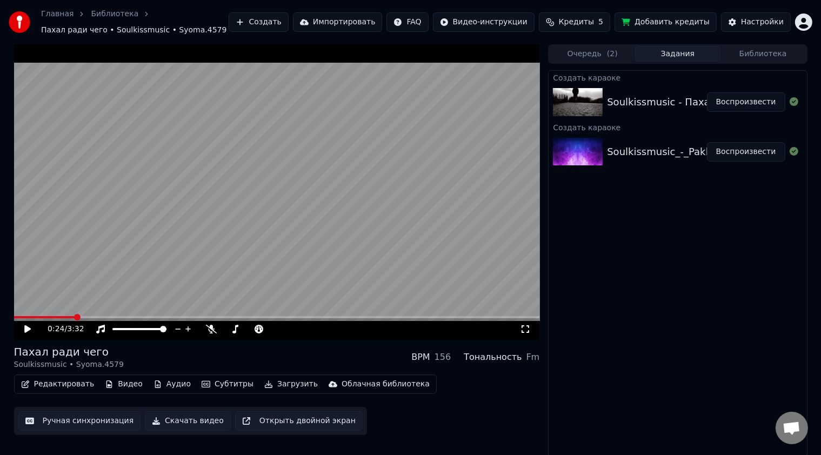
click at [50, 317] on span at bounding box center [44, 317] width 61 height 2
click at [28, 332] on icon at bounding box center [35, 329] width 25 height 9
click at [25, 327] on icon at bounding box center [27, 329] width 5 height 6
click at [269, 385] on button "Загрузить" at bounding box center [291, 384] width 62 height 15
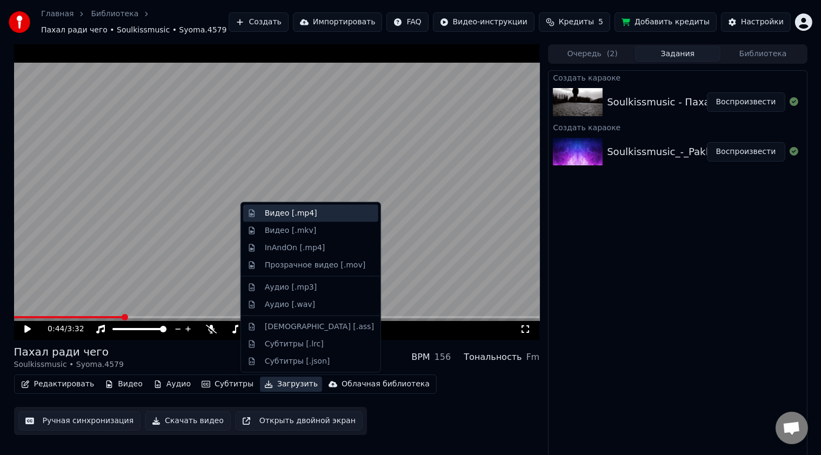
click at [273, 215] on div "Видео [.mp4]" at bounding box center [291, 213] width 52 height 11
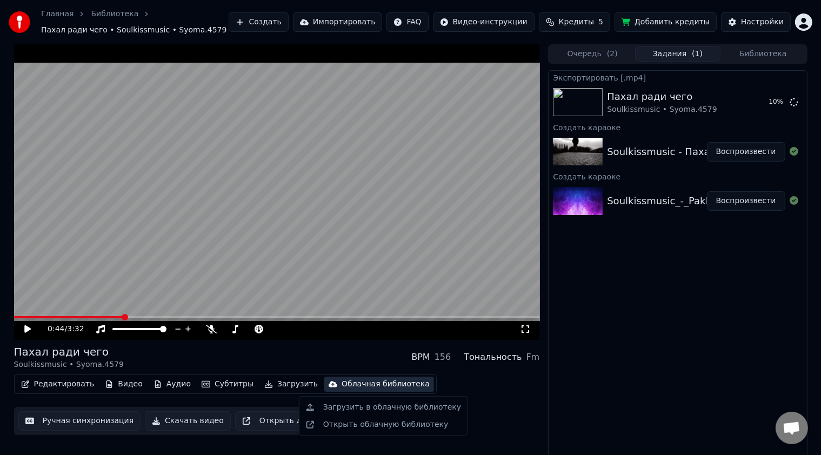
click at [350, 381] on div "Облачная библиотека" at bounding box center [386, 384] width 88 height 11
click at [358, 410] on div "Загрузить в облачную библиотеку" at bounding box center [392, 407] width 138 height 11
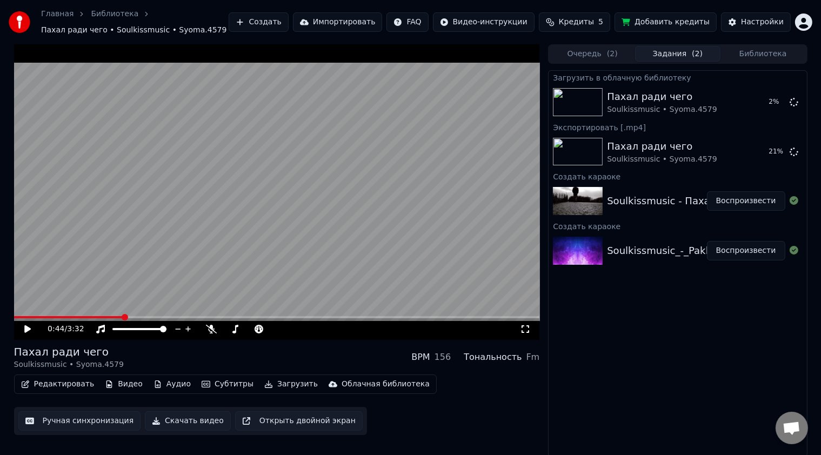
click at [616, 197] on div "Soulkissmusic - Пахал ради чего @Syoma.4579" at bounding box center [725, 200] width 237 height 15
click at [352, 21] on button "Импортировать" at bounding box center [338, 21] width 90 height 19
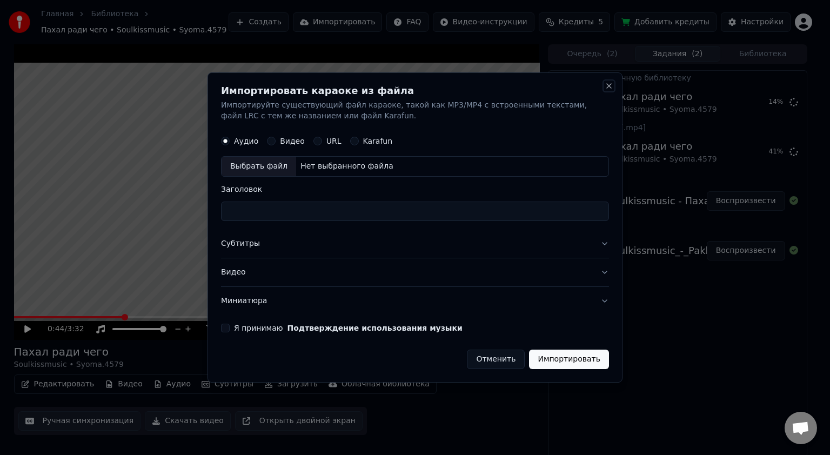
click at [607, 83] on button "Close" at bounding box center [609, 86] width 9 height 9
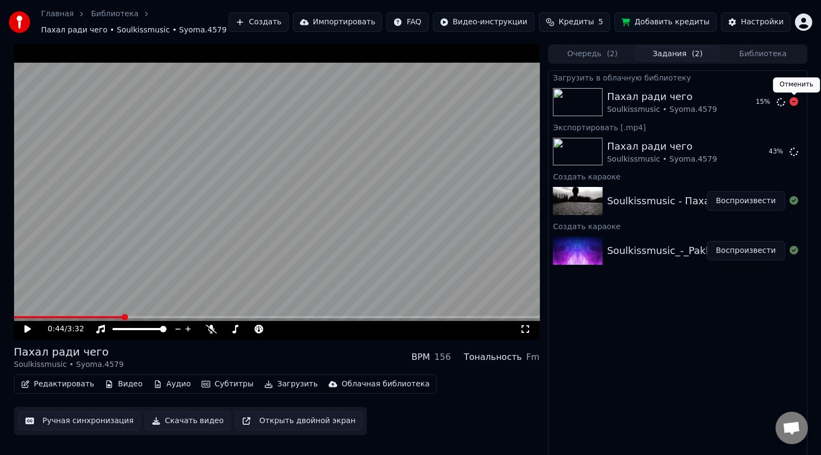
click at [793, 100] on icon at bounding box center [793, 101] width 9 height 9
click at [791, 102] on icon at bounding box center [793, 101] width 9 height 9
click at [792, 102] on icon at bounding box center [793, 101] width 9 height 9
click at [793, 101] on icon at bounding box center [793, 101] width 9 height 9
click at [793, 103] on icon at bounding box center [793, 101] width 9 height 9
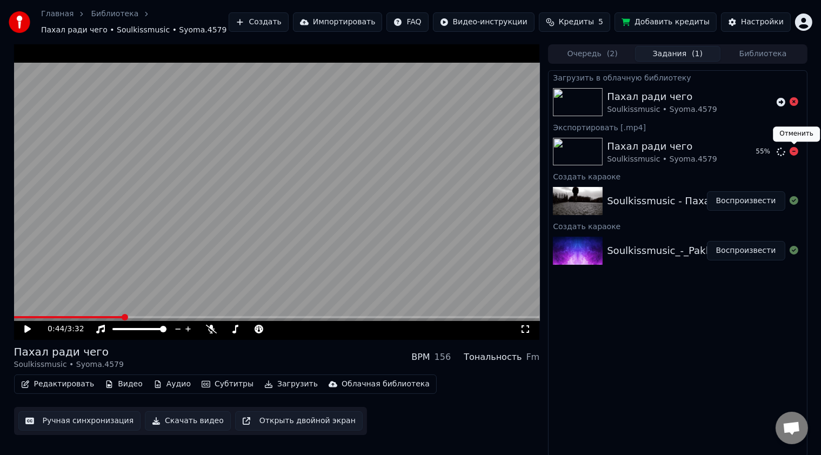
click at [793, 151] on icon at bounding box center [793, 151] width 9 height 9
drag, startPoint x: 120, startPoint y: 313, endPoint x: 32, endPoint y: 332, distance: 90.1
click at [27, 329] on div "0:44 / 3:32" at bounding box center [277, 192] width 526 height 296
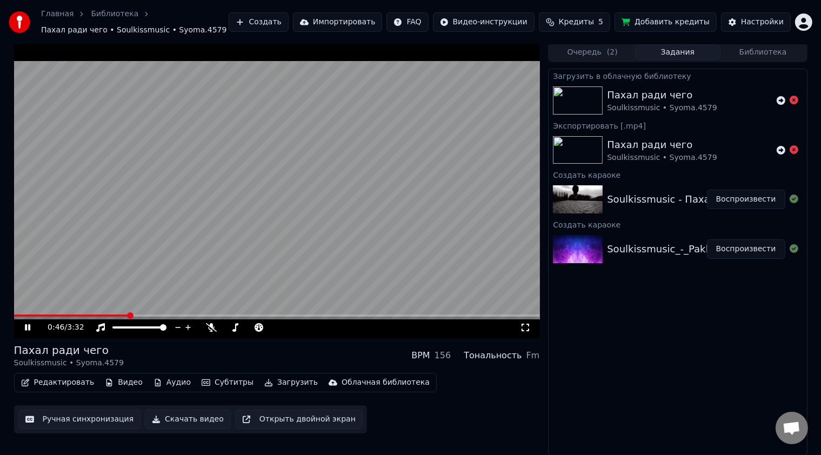
scroll to position [2, 0]
click at [300, 418] on button "Открыть двойной экран" at bounding box center [299, 418] width 128 height 19
click at [225, 202] on video at bounding box center [277, 190] width 526 height 296
click at [180, 423] on button "Скачать видео" at bounding box center [188, 418] width 86 height 19
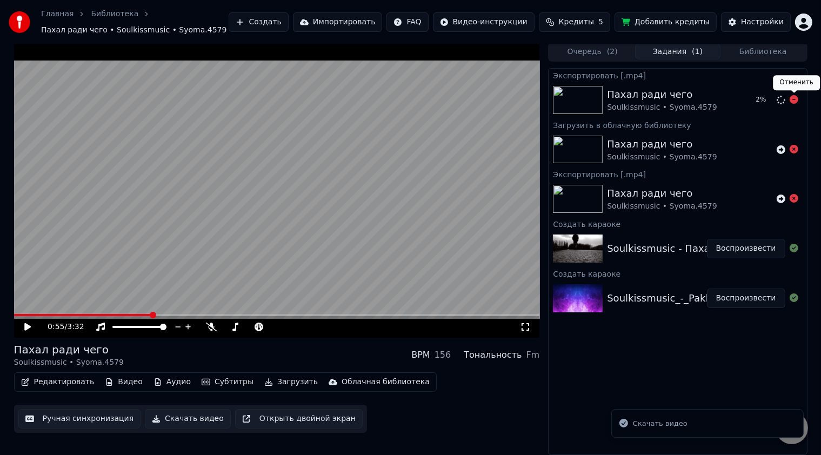
click at [793, 101] on icon at bounding box center [793, 99] width 9 height 9
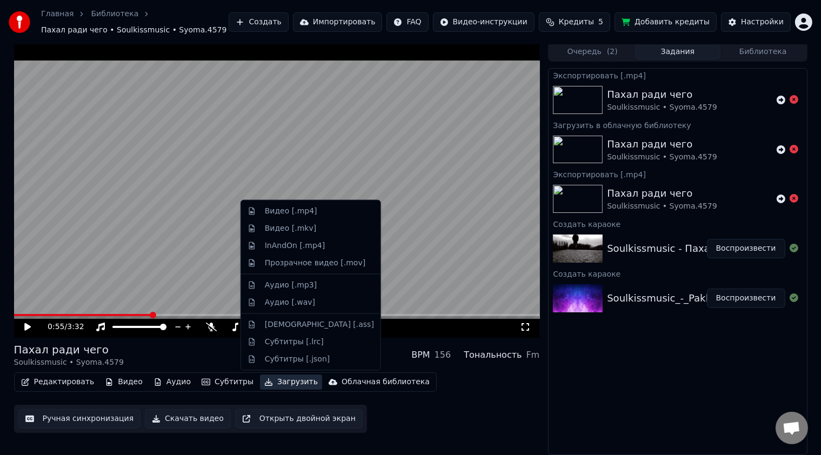
click at [275, 384] on button "Загрузить" at bounding box center [291, 381] width 62 height 15
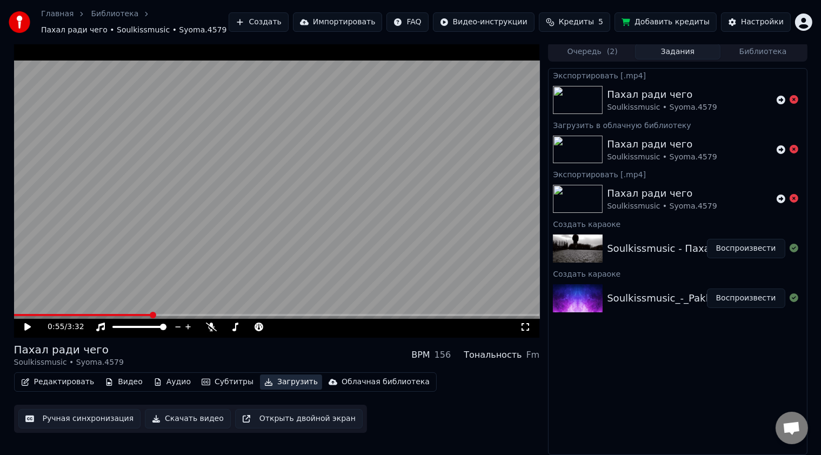
click at [275, 384] on button "Загрузить" at bounding box center [291, 381] width 62 height 15
click at [529, 322] on div "0:55 / 3:32" at bounding box center [276, 327] width 517 height 11
click at [527, 327] on icon at bounding box center [525, 327] width 11 height 9
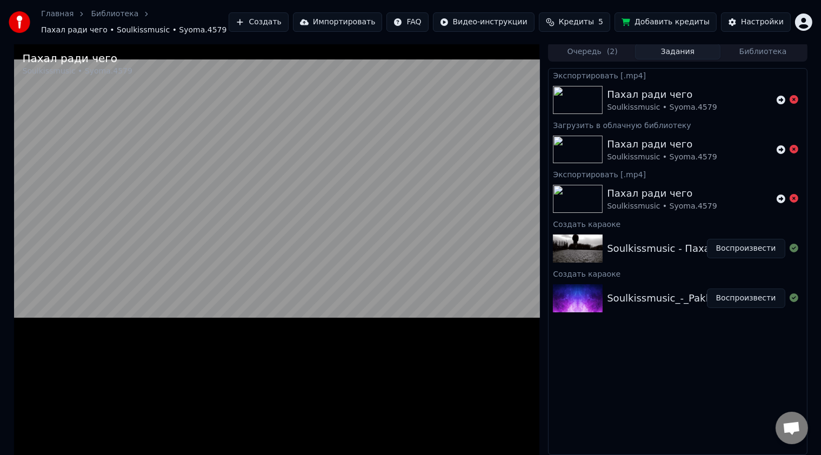
scroll to position [0, 0]
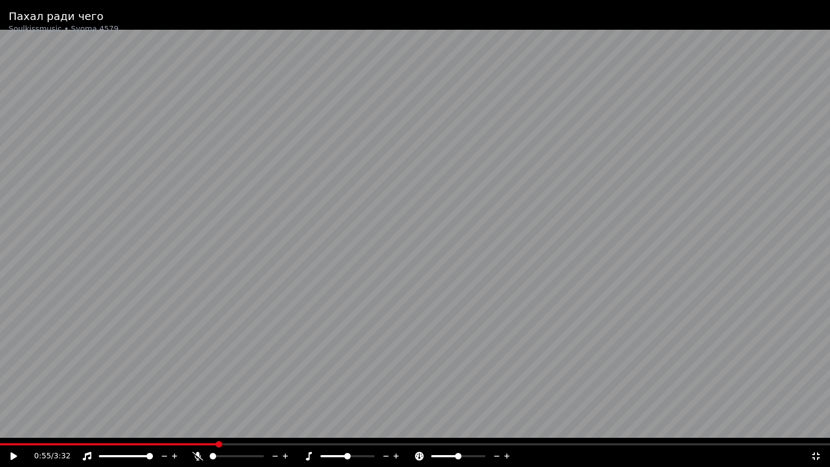
click at [63, 440] on video at bounding box center [415, 233] width 830 height 467
click at [196, 454] on icon at bounding box center [197, 456] width 11 height 9
click at [195, 454] on icon at bounding box center [197, 456] width 11 height 9
drag, startPoint x: 198, startPoint y: 455, endPoint x: 211, endPoint y: 460, distance: 13.3
click at [198, 454] on icon at bounding box center [197, 456] width 11 height 9
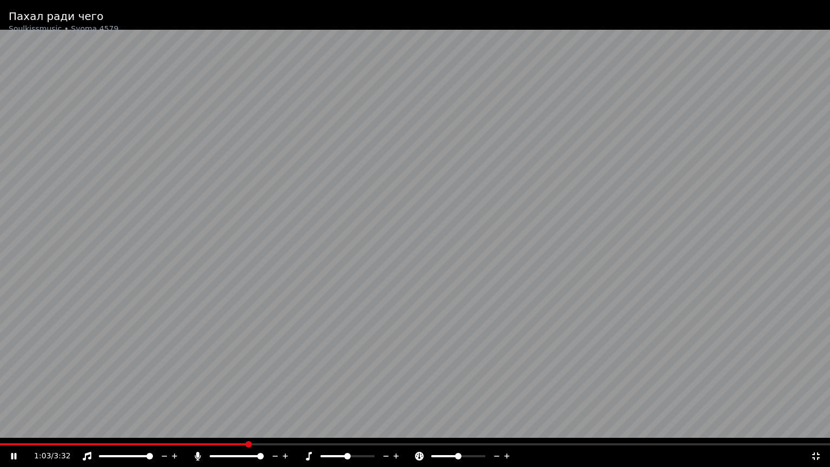
click at [223, 454] on div at bounding box center [246, 456] width 87 height 11
click at [223, 454] on span at bounding box center [217, 456] width 14 height 2
click at [215, 454] on span at bounding box center [217, 456] width 6 height 6
click at [583, 231] on video at bounding box center [415, 233] width 830 height 467
drag, startPoint x: 812, startPoint y: 456, endPoint x: 812, endPoint y: 443, distance: 12.4
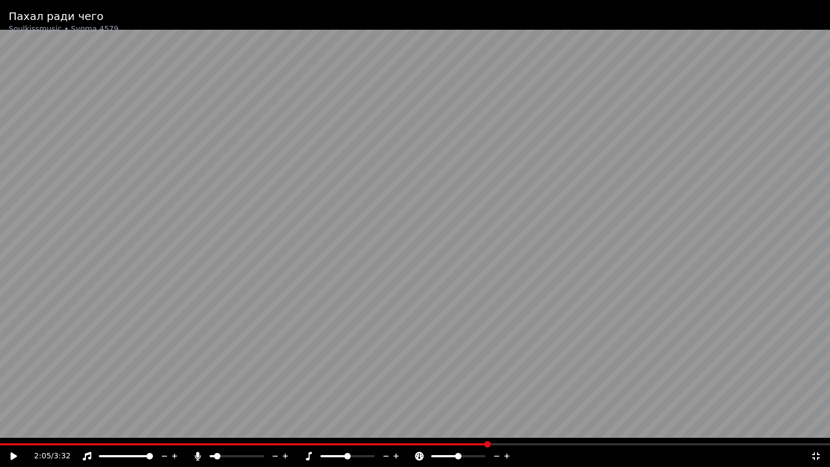
click at [812, 454] on icon at bounding box center [816, 456] width 11 height 9
